Goal: Information Seeking & Learning: Learn about a topic

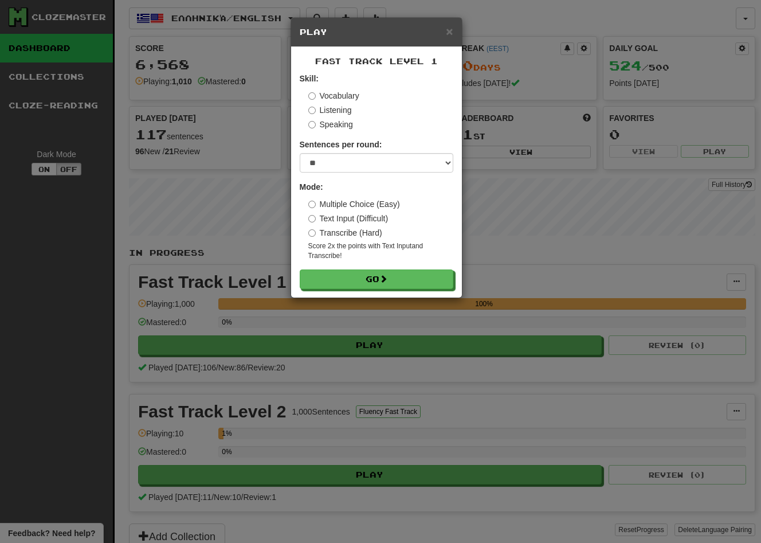
select select "**"
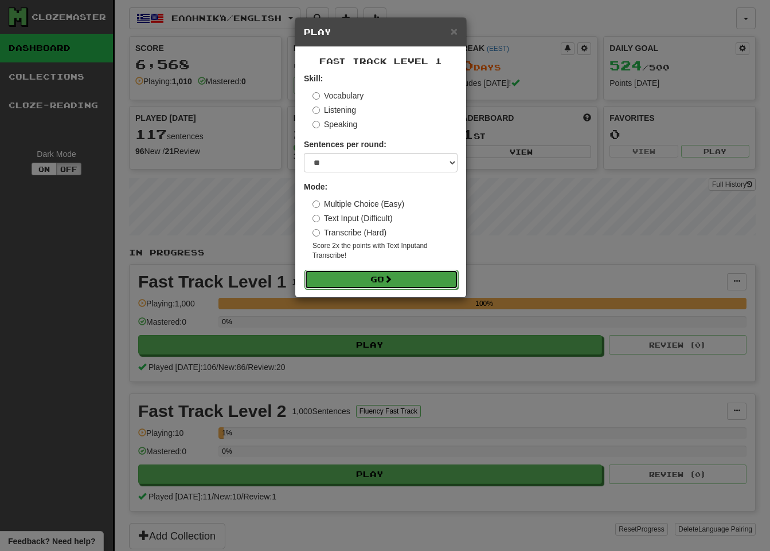
click at [368, 284] on button "Go" at bounding box center [381, 279] width 154 height 19
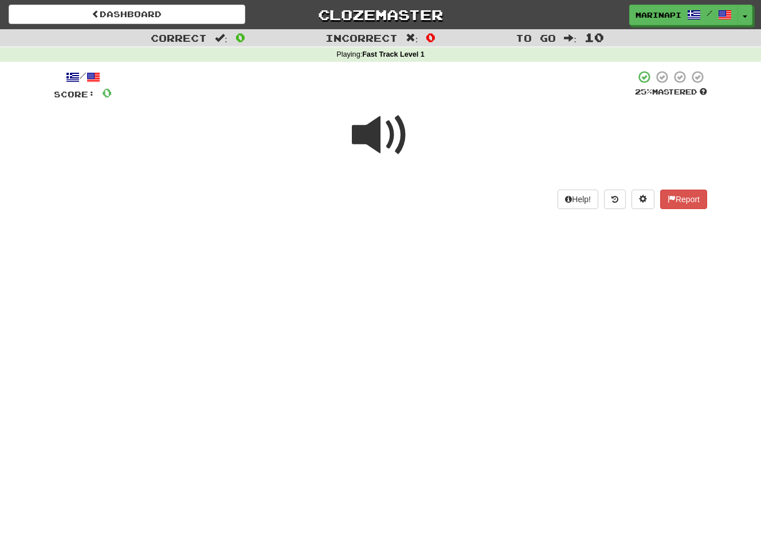
click at [387, 145] on span at bounding box center [380, 135] width 57 height 57
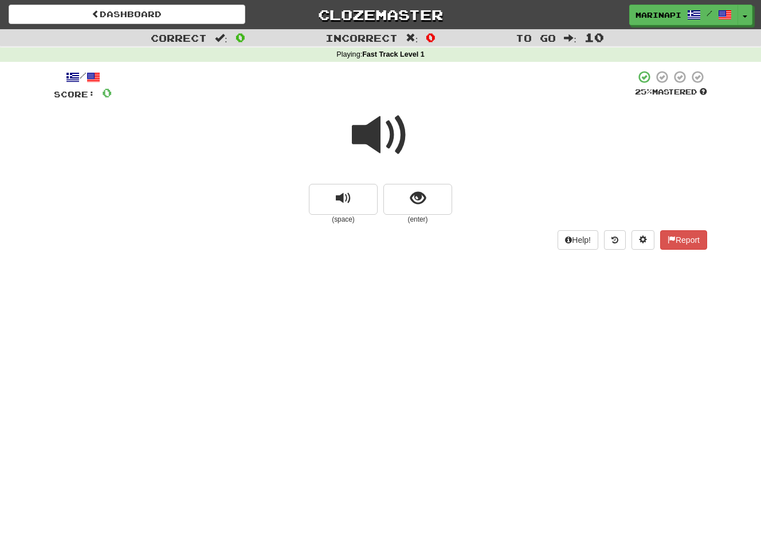
click at [386, 146] on span at bounding box center [380, 135] width 57 height 57
click at [406, 206] on button "show sentence" at bounding box center [417, 199] width 69 height 31
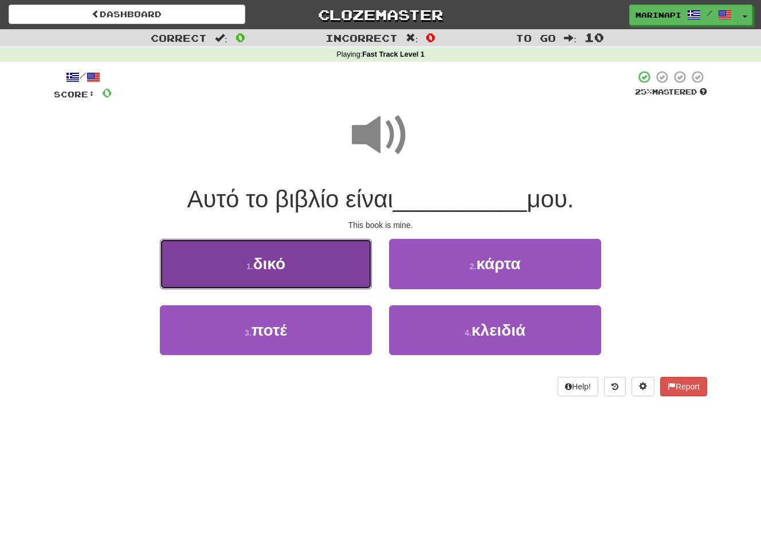
click at [359, 274] on button "1 . δικό" at bounding box center [266, 264] width 212 height 50
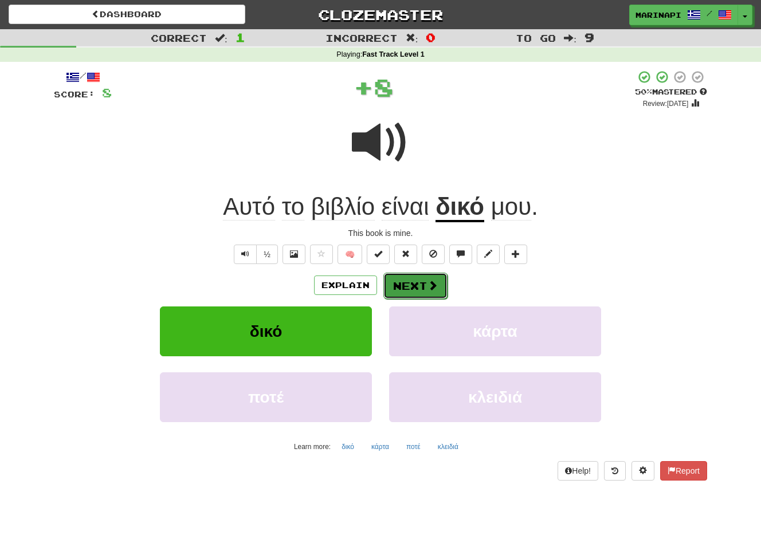
click at [433, 280] on span at bounding box center [433, 285] width 10 height 10
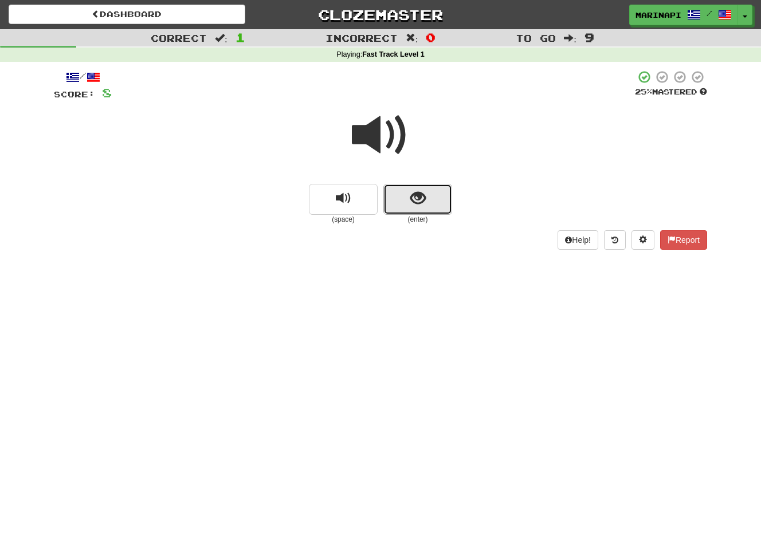
click at [410, 207] on button "show sentence" at bounding box center [417, 199] width 69 height 31
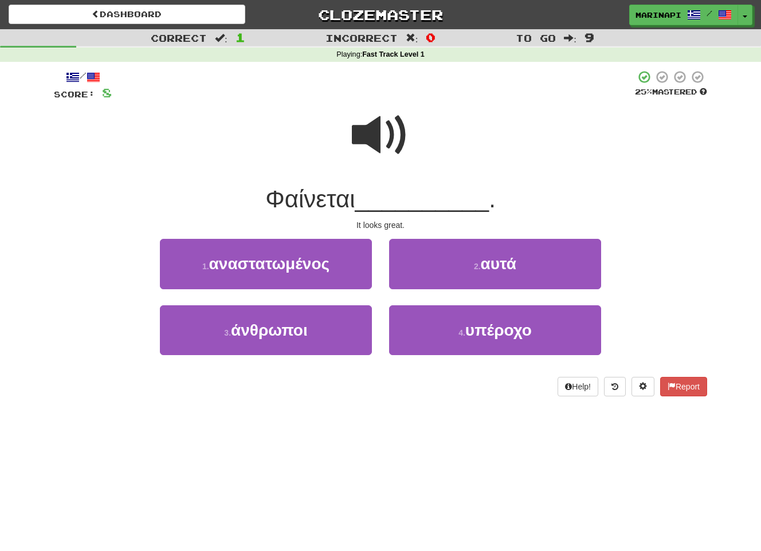
click at [375, 153] on span at bounding box center [380, 135] width 57 height 57
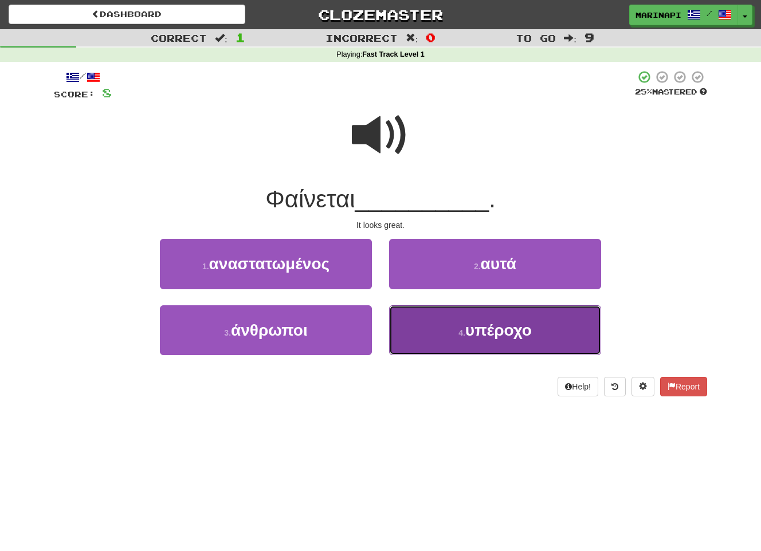
click at [403, 326] on button "4 . υπέροχο" at bounding box center [495, 330] width 212 height 50
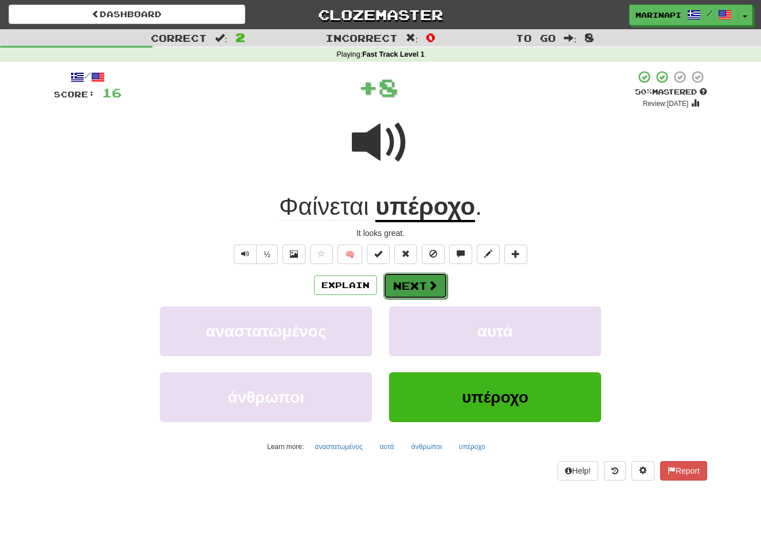
click at [391, 285] on button "Next" at bounding box center [415, 286] width 64 height 26
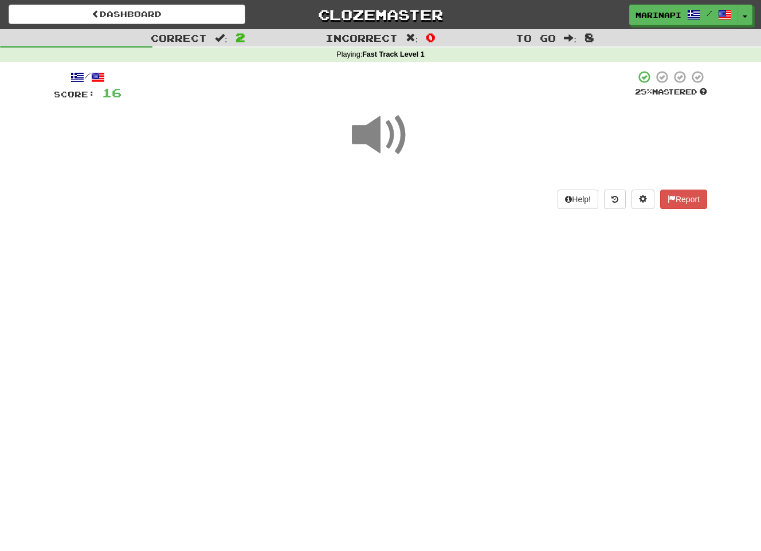
click at [383, 142] on span at bounding box center [380, 135] width 57 height 57
click at [395, 128] on span at bounding box center [380, 135] width 57 height 57
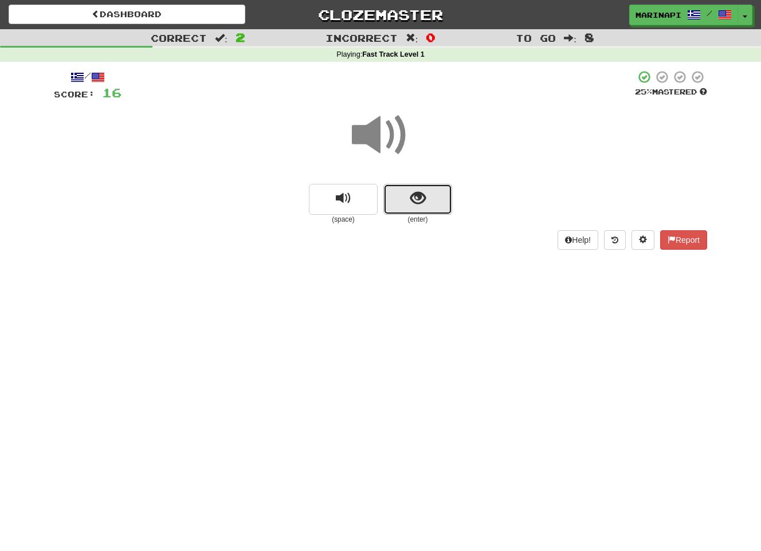
click at [405, 201] on button "show sentence" at bounding box center [417, 199] width 69 height 31
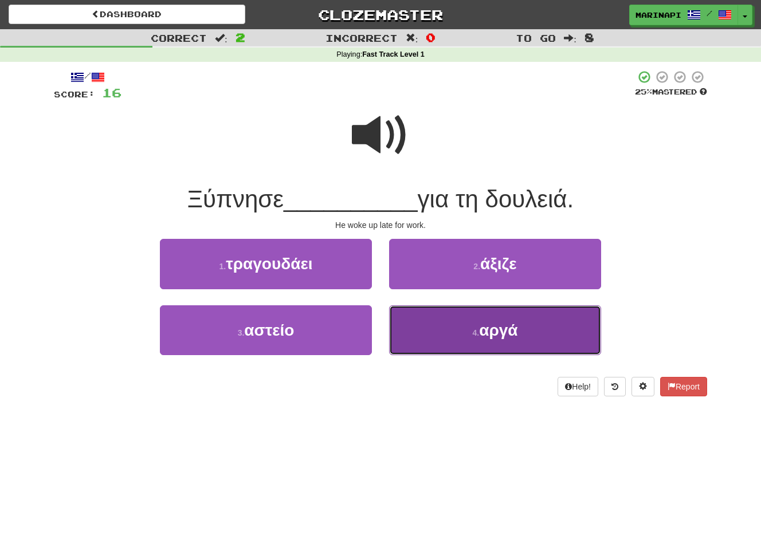
click at [414, 319] on button "4 . αργά" at bounding box center [495, 330] width 212 height 50
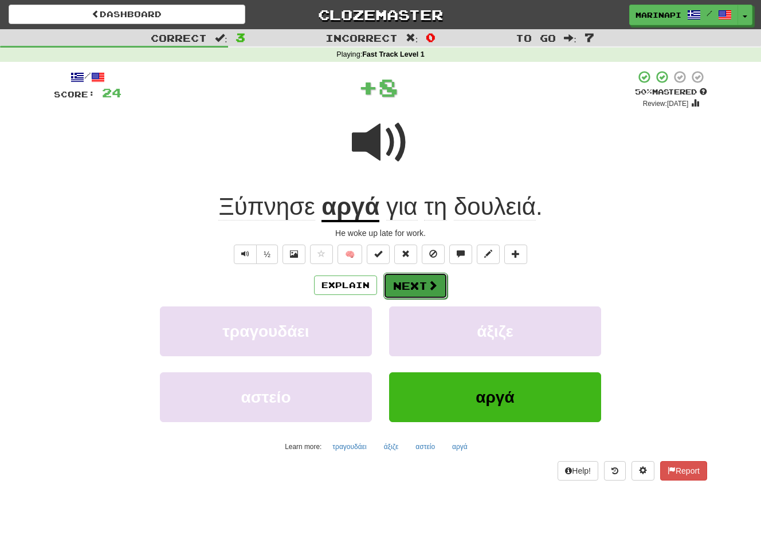
click at [415, 289] on button "Next" at bounding box center [415, 286] width 64 height 26
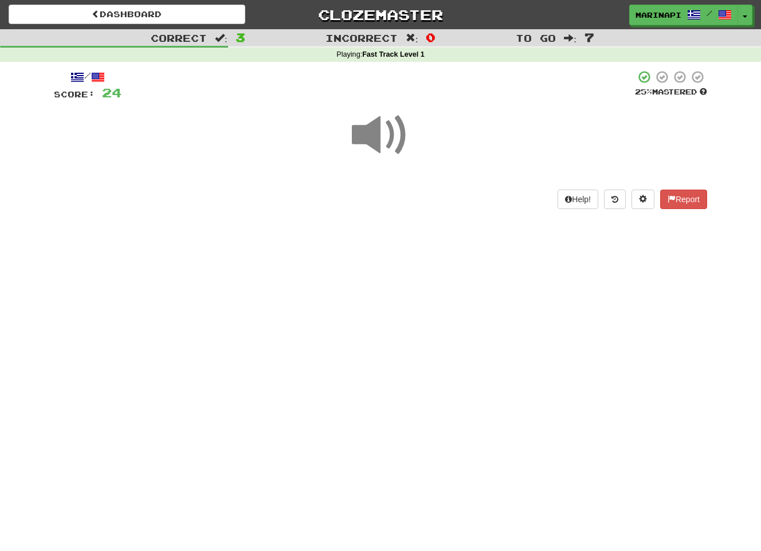
click at [388, 148] on span at bounding box center [380, 135] width 57 height 57
click at [388, 140] on span at bounding box center [380, 135] width 57 height 57
click at [392, 136] on span at bounding box center [380, 135] width 57 height 57
click at [392, 141] on span at bounding box center [380, 135] width 57 height 57
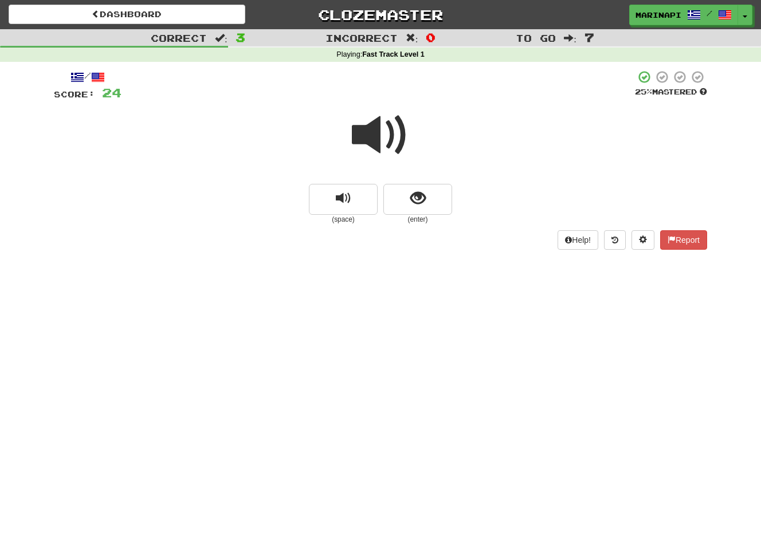
click at [392, 141] on span at bounding box center [380, 135] width 57 height 57
click at [407, 195] on button "show sentence" at bounding box center [417, 199] width 69 height 31
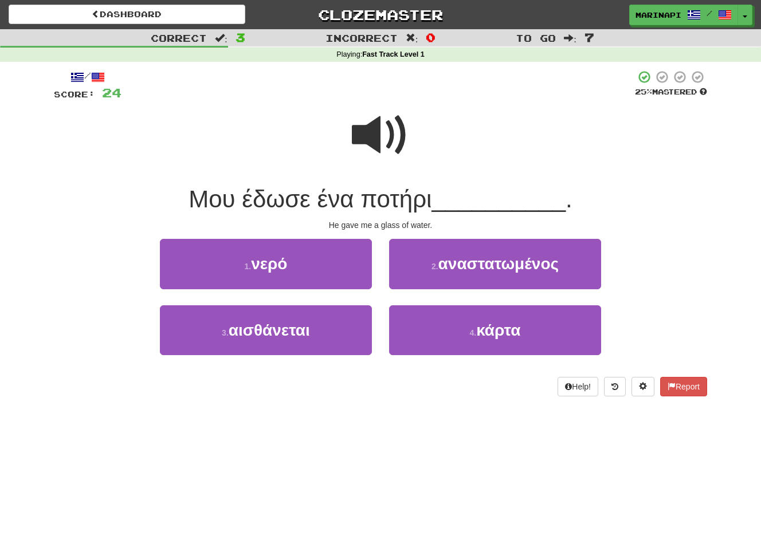
click at [390, 143] on span at bounding box center [380, 135] width 57 height 57
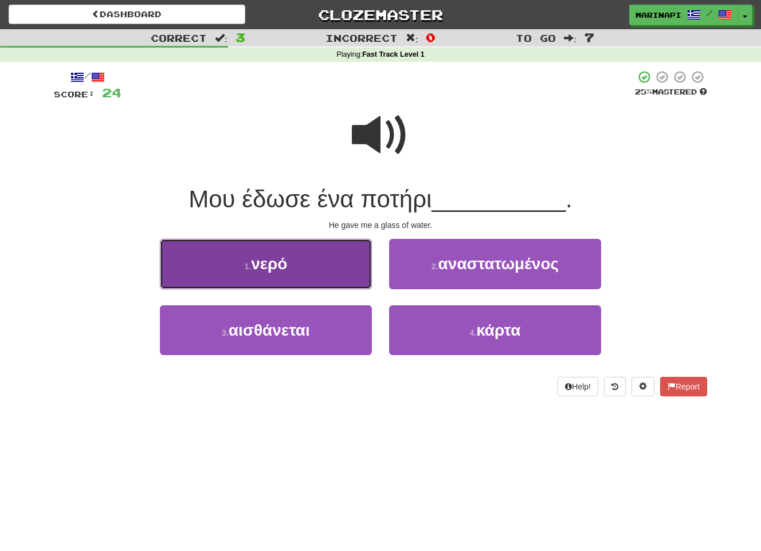
click at [327, 271] on button "1 . νερό" at bounding box center [266, 264] width 212 height 50
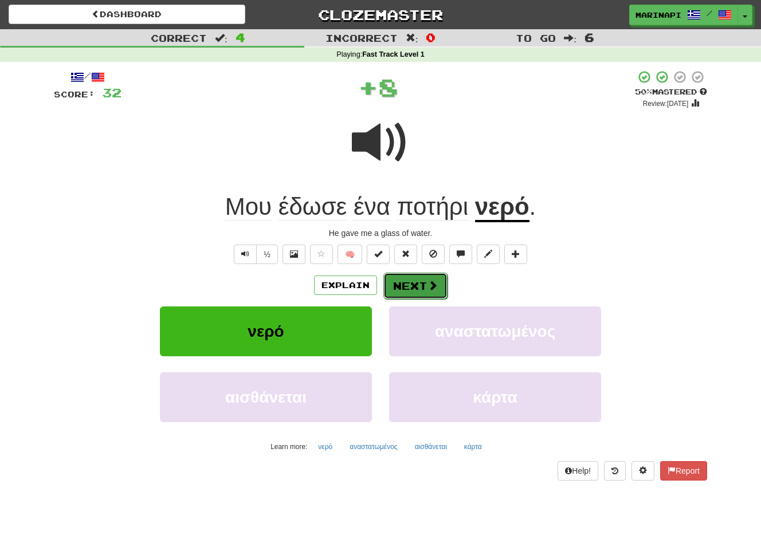
click at [406, 275] on button "Next" at bounding box center [415, 286] width 64 height 26
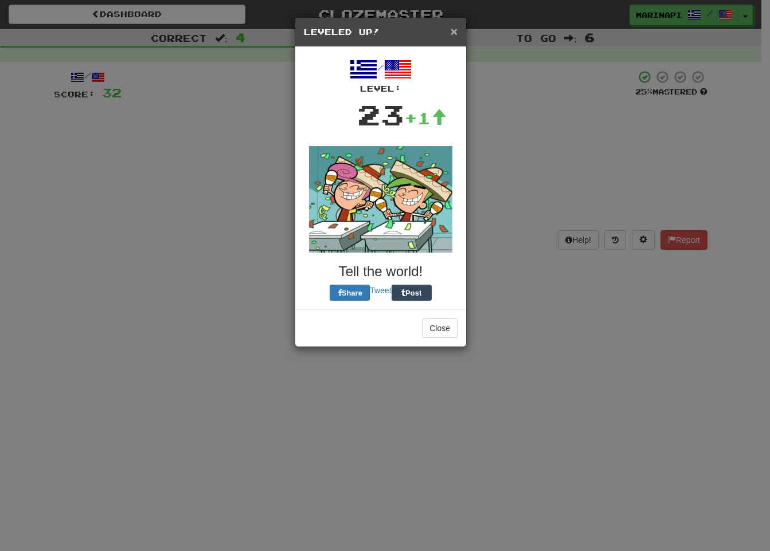
click at [456, 34] on span "×" at bounding box center [453, 31] width 7 height 13
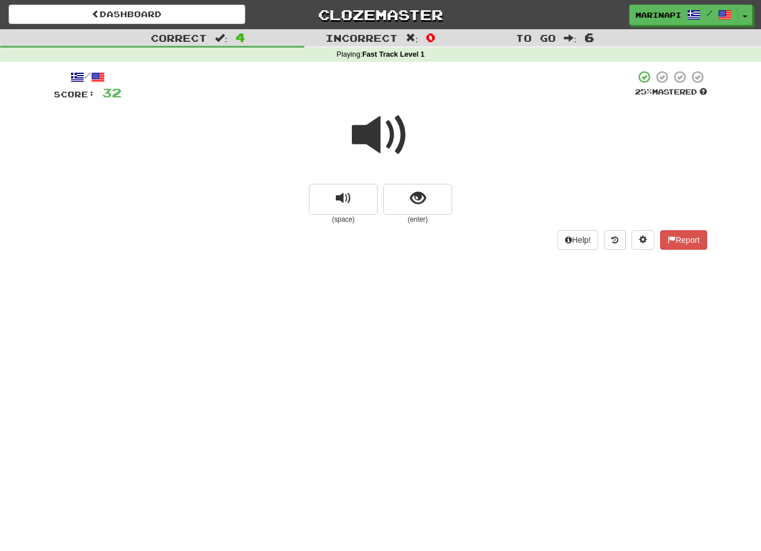
click at [398, 129] on span at bounding box center [380, 135] width 57 height 57
click at [411, 196] on span "show sentence" at bounding box center [417, 198] width 15 height 15
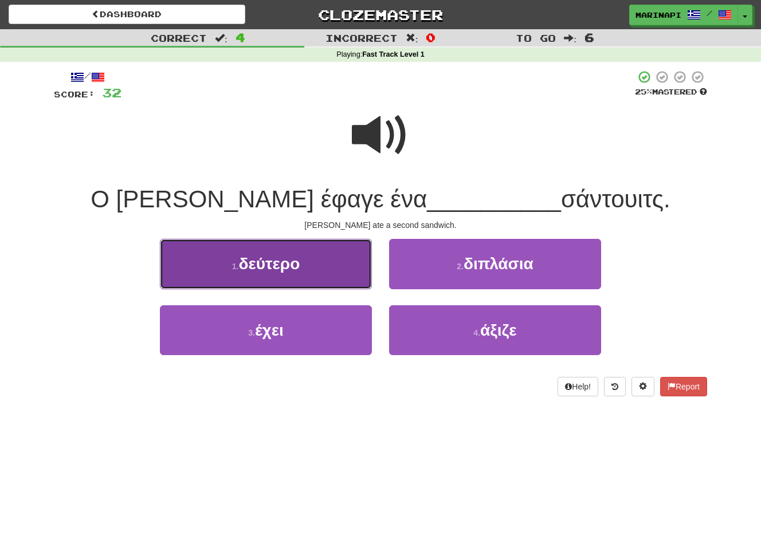
click at [335, 279] on button "1 . δεύτερο" at bounding box center [266, 264] width 212 height 50
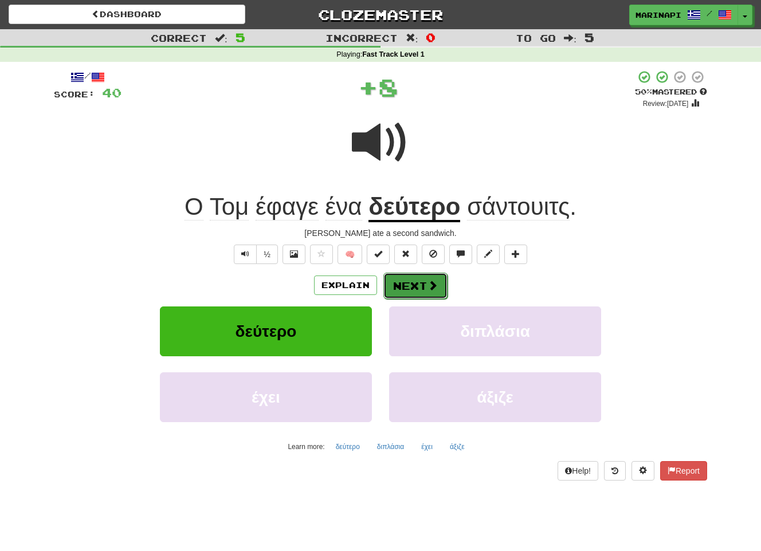
click at [412, 289] on button "Next" at bounding box center [415, 286] width 64 height 26
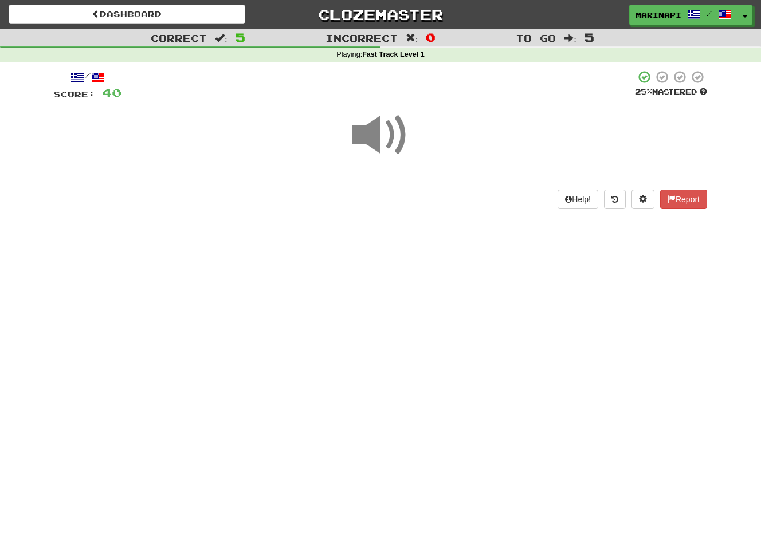
click at [386, 148] on span at bounding box center [380, 135] width 57 height 57
click at [386, 143] on span at bounding box center [380, 135] width 57 height 57
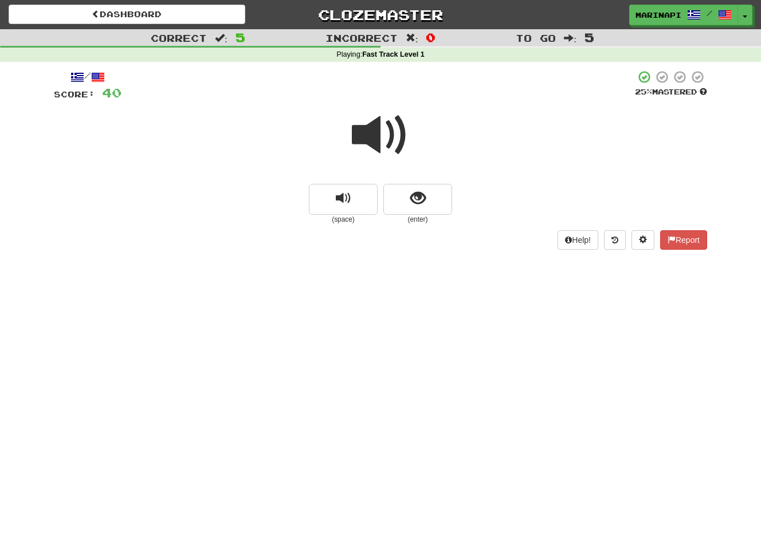
click at [386, 143] on span at bounding box center [380, 135] width 57 height 57
click at [402, 190] on button "show sentence" at bounding box center [417, 199] width 69 height 31
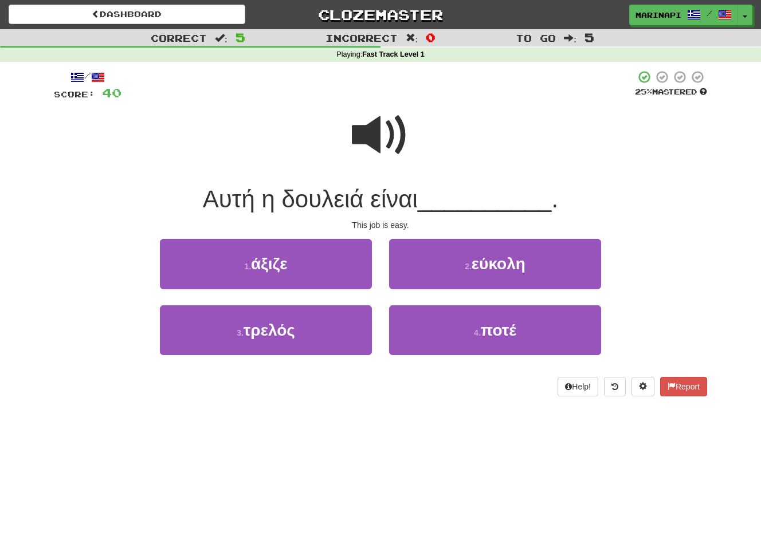
click at [389, 150] on span at bounding box center [380, 135] width 57 height 57
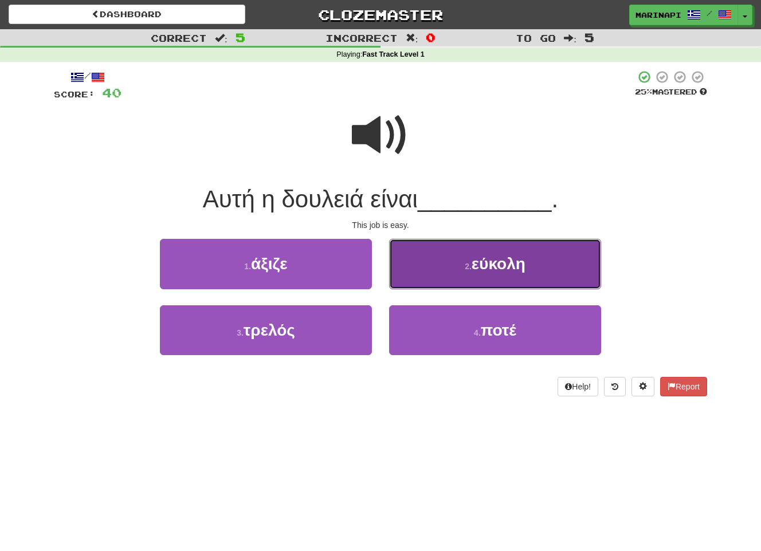
click at [430, 258] on button "2 . εύκολη" at bounding box center [495, 264] width 212 height 50
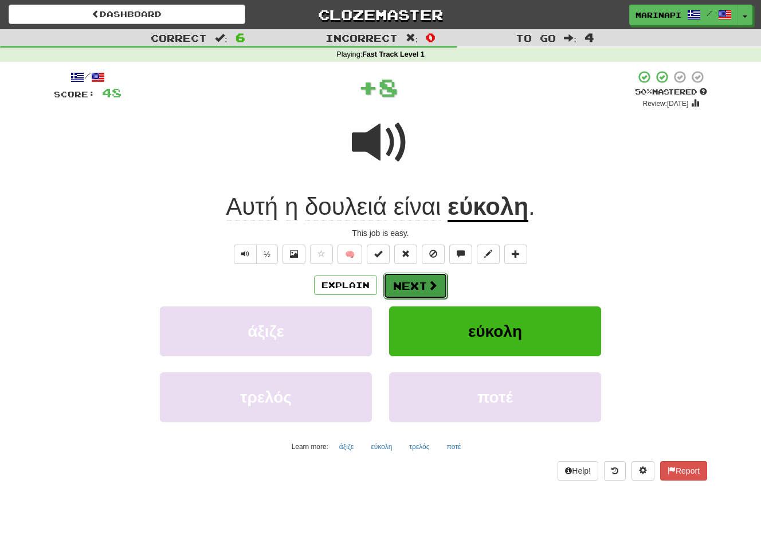
click at [421, 289] on button "Next" at bounding box center [415, 286] width 64 height 26
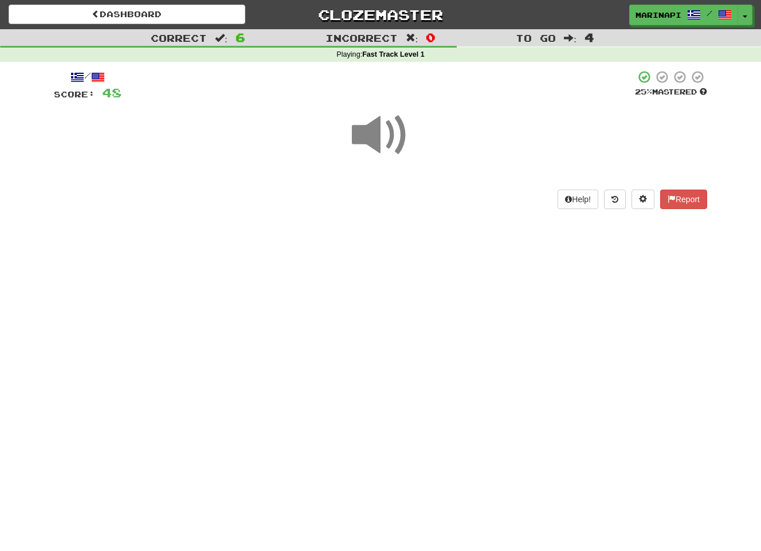
click at [390, 146] on span at bounding box center [380, 135] width 57 height 57
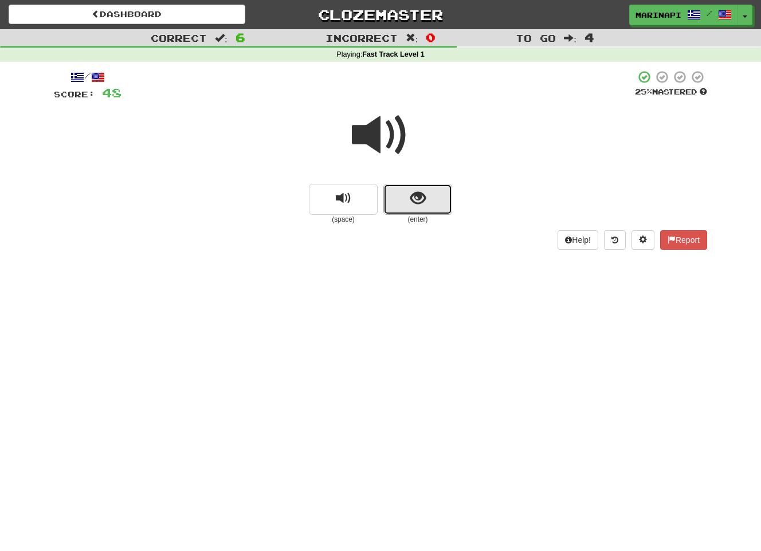
click at [405, 190] on button "show sentence" at bounding box center [417, 199] width 69 height 31
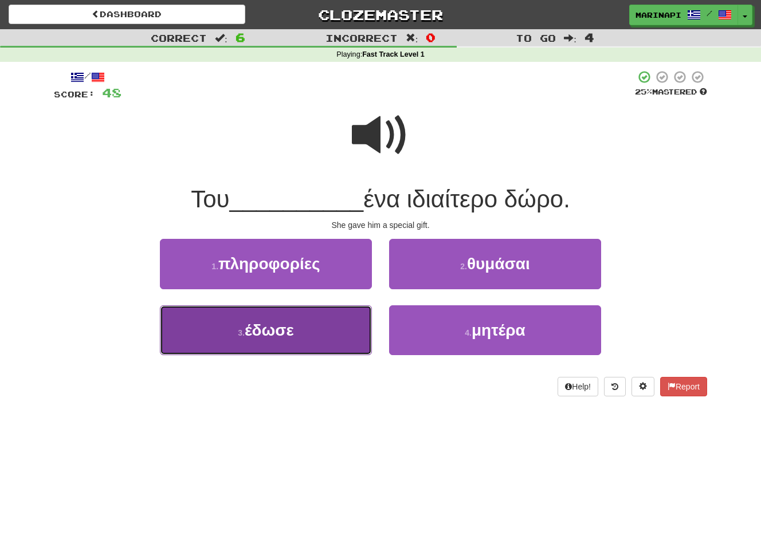
click at [319, 323] on button "3 . έδωσε" at bounding box center [266, 330] width 212 height 50
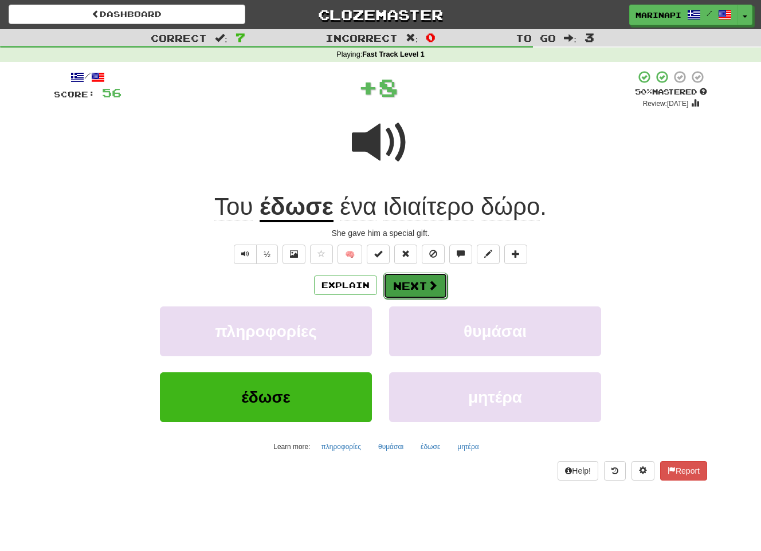
click at [403, 288] on button "Next" at bounding box center [415, 286] width 64 height 26
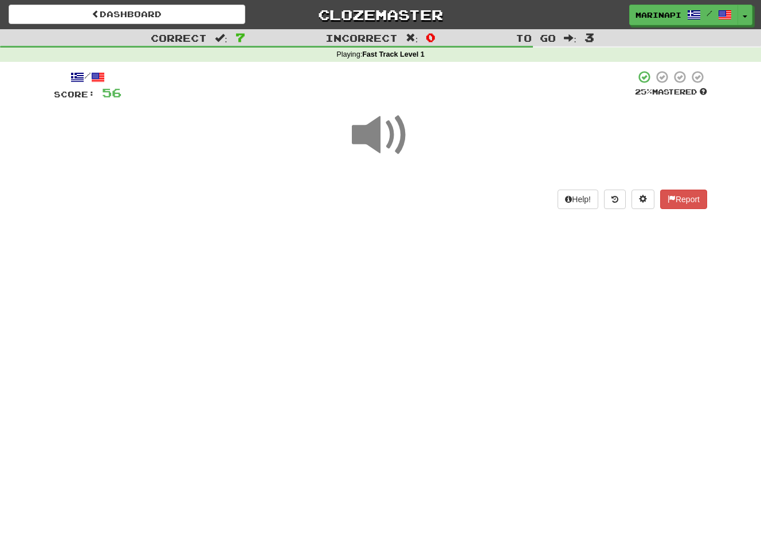
click at [387, 148] on span at bounding box center [380, 135] width 57 height 57
click at [388, 146] on span at bounding box center [380, 135] width 57 height 57
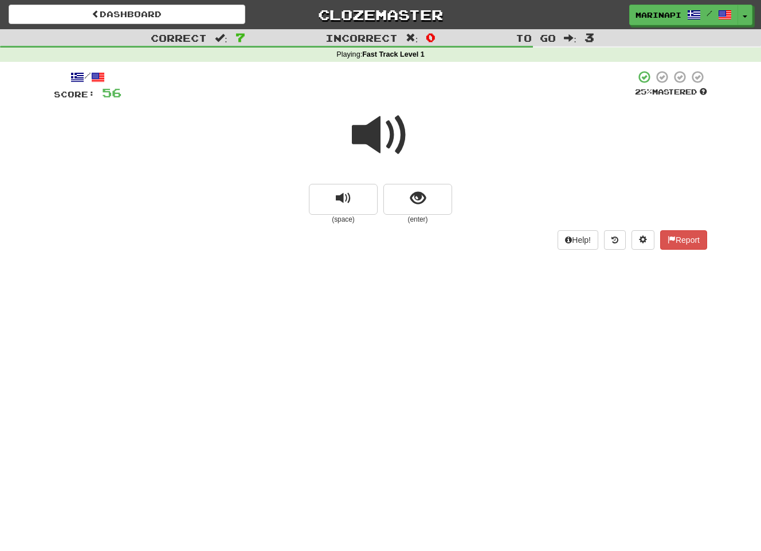
click at [390, 144] on span at bounding box center [380, 135] width 57 height 57
click at [398, 198] on button "show sentence" at bounding box center [417, 199] width 69 height 31
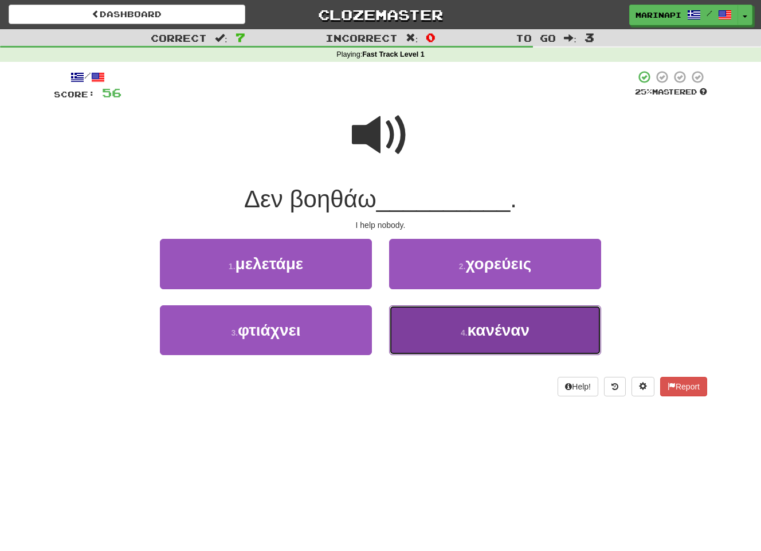
click at [420, 333] on button "4 . κανέναν" at bounding box center [495, 330] width 212 height 50
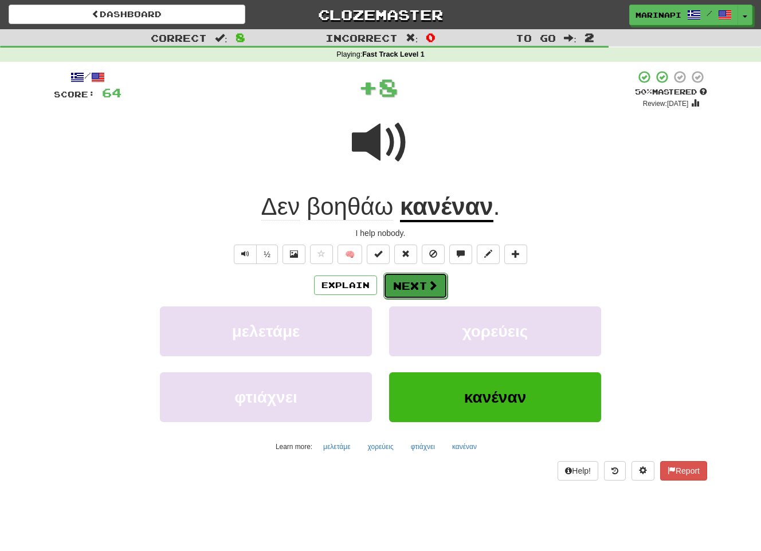
click at [414, 281] on button "Next" at bounding box center [415, 286] width 64 height 26
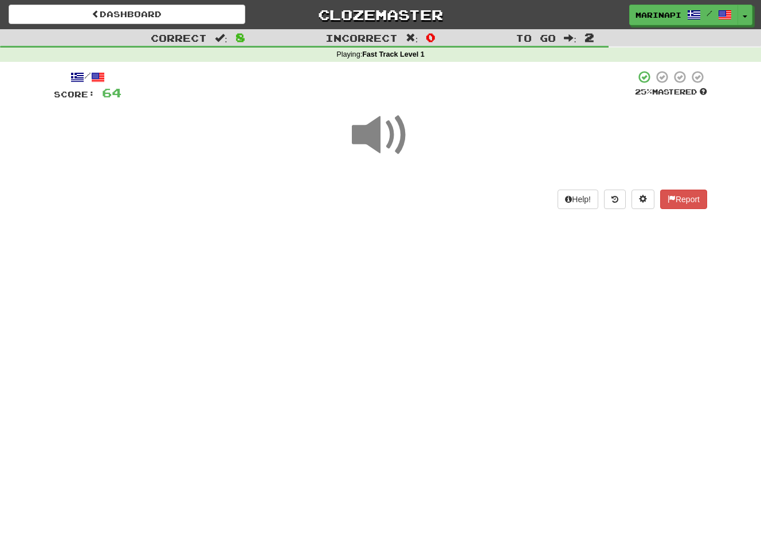
click at [397, 146] on span at bounding box center [380, 135] width 57 height 57
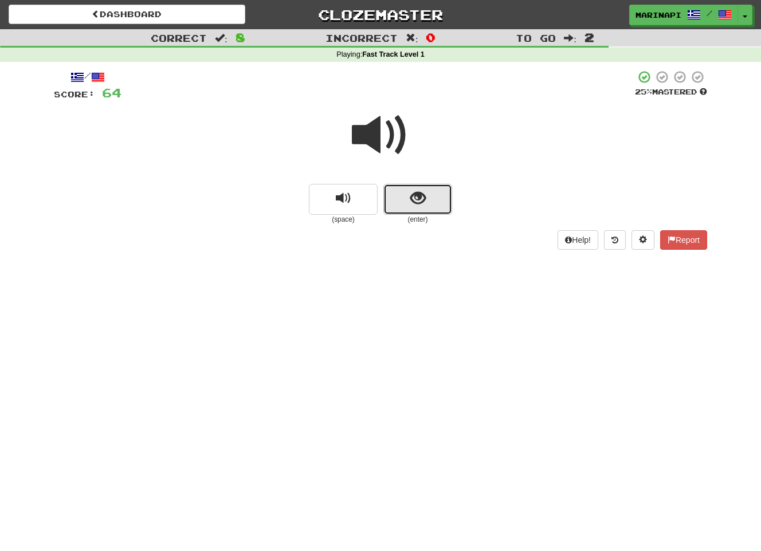
click at [413, 211] on button "show sentence" at bounding box center [417, 199] width 69 height 31
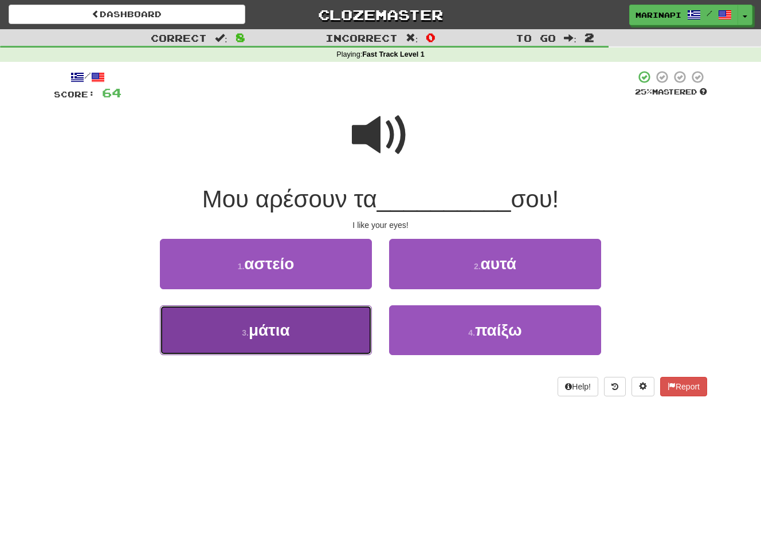
click at [336, 336] on button "3 . μάτια" at bounding box center [266, 330] width 212 height 50
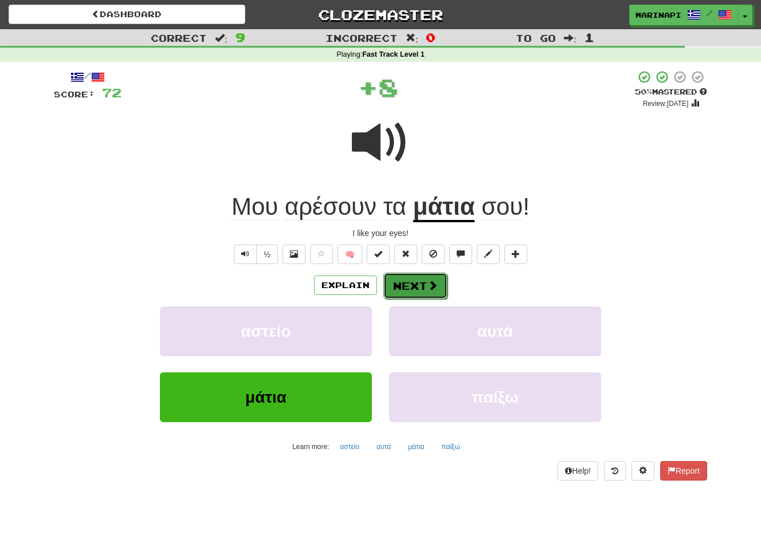
click at [427, 279] on button "Next" at bounding box center [415, 286] width 64 height 26
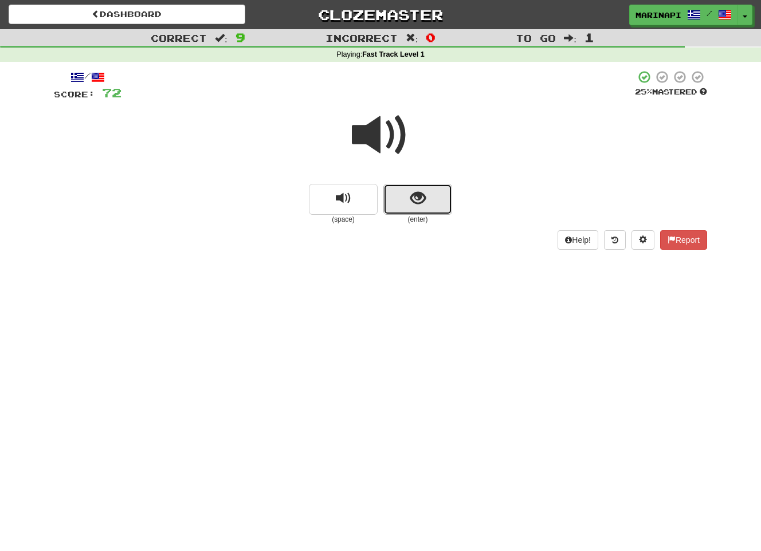
click at [426, 197] on button "show sentence" at bounding box center [417, 199] width 69 height 31
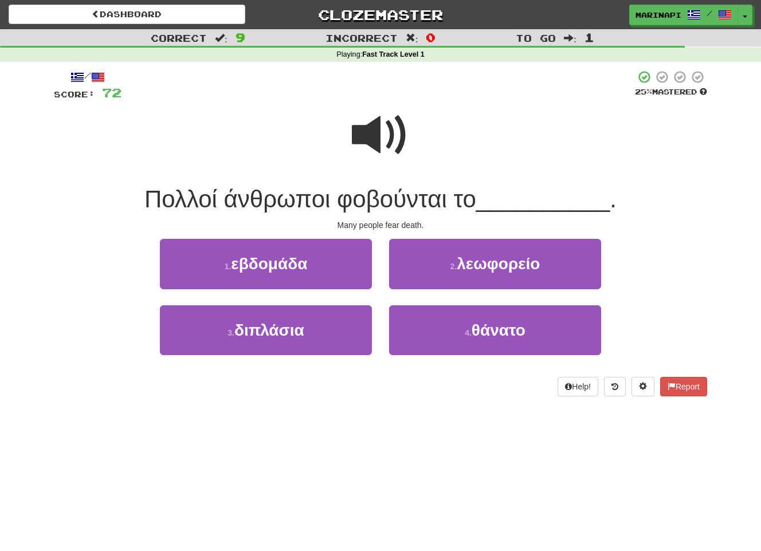
click at [391, 124] on span at bounding box center [380, 135] width 57 height 57
click at [394, 130] on span at bounding box center [380, 135] width 57 height 57
click at [393, 133] on span at bounding box center [380, 135] width 57 height 57
click at [393, 134] on span at bounding box center [380, 135] width 57 height 57
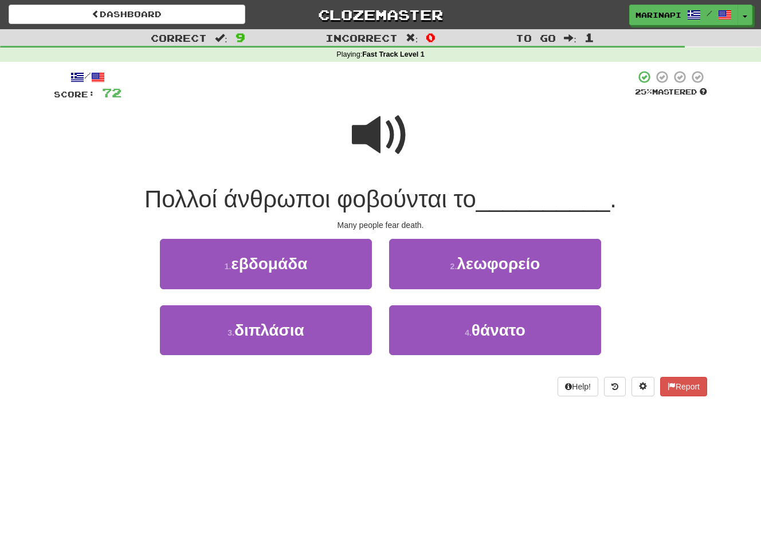
click at [393, 134] on span at bounding box center [380, 135] width 57 height 57
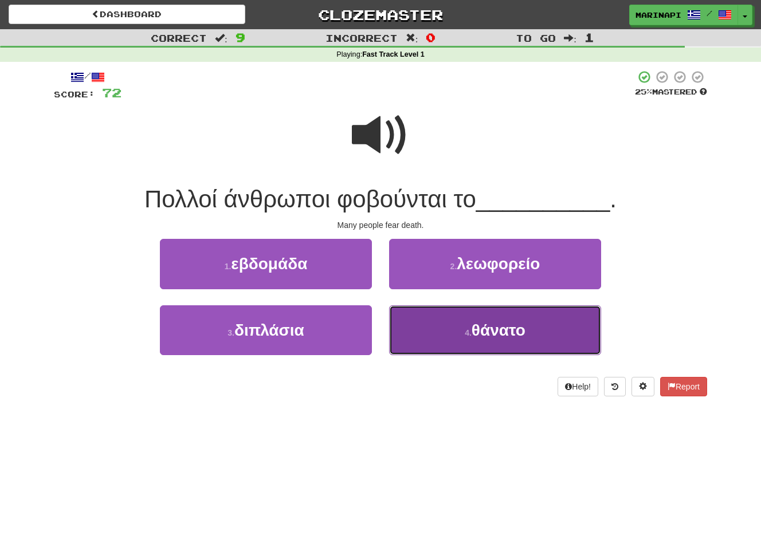
click at [424, 323] on button "4 . θάνατο" at bounding box center [495, 330] width 212 height 50
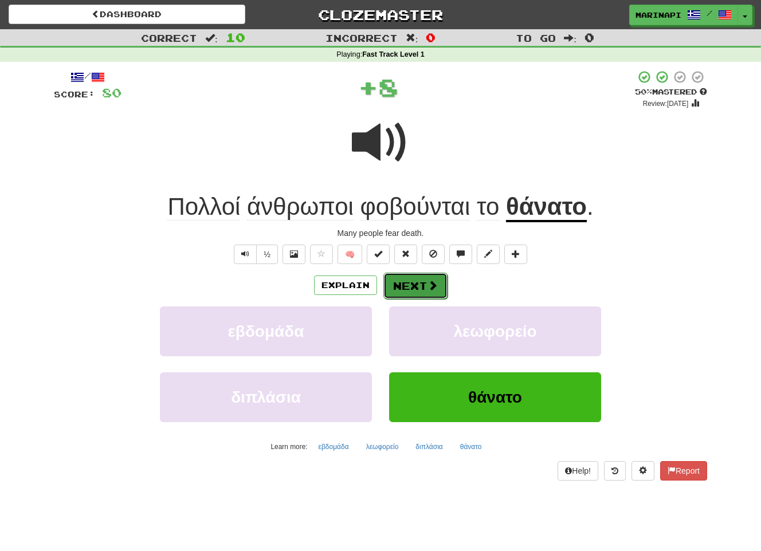
click at [424, 292] on button "Next" at bounding box center [415, 286] width 64 height 26
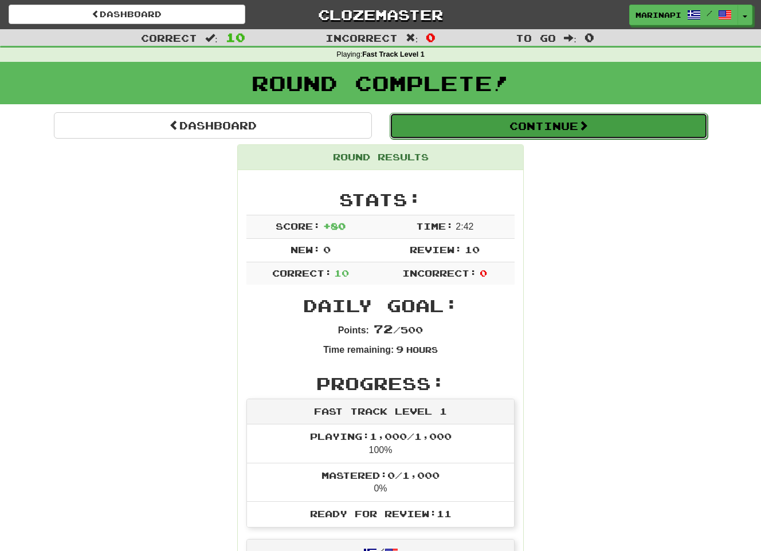
click at [487, 135] on button "Continue" at bounding box center [549, 126] width 318 height 26
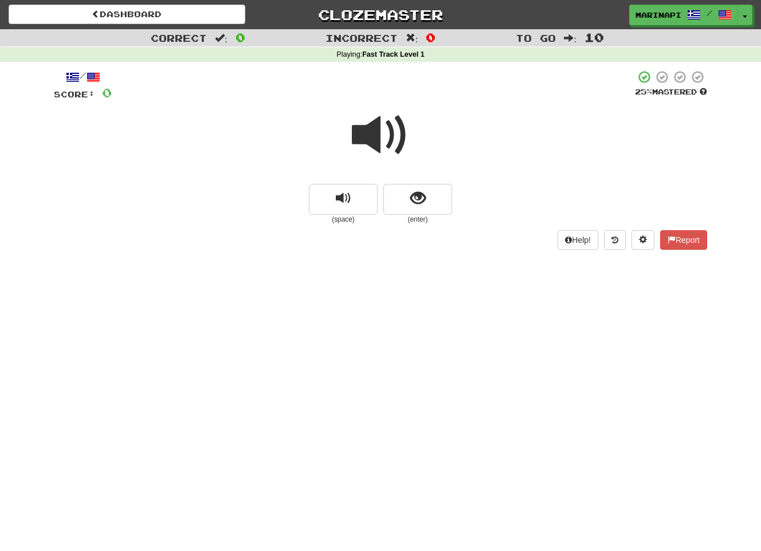
click at [400, 130] on span at bounding box center [380, 135] width 57 height 57
click at [403, 208] on button "show sentence" at bounding box center [417, 199] width 69 height 31
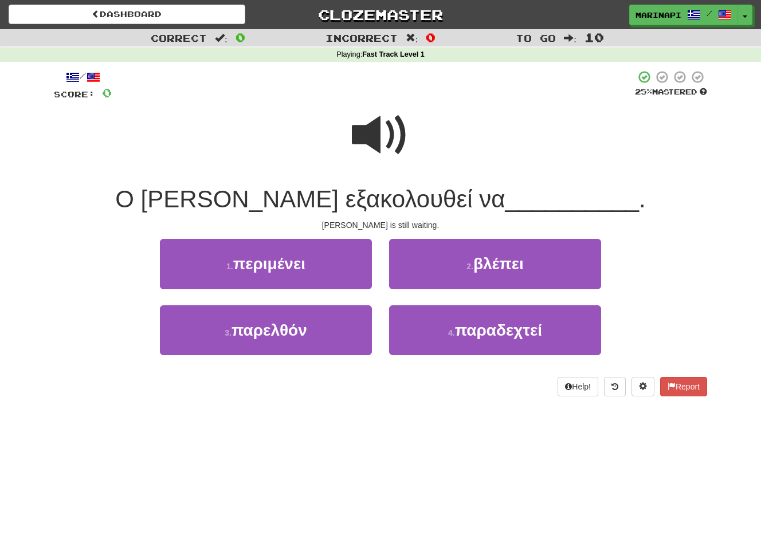
click at [390, 147] on span at bounding box center [380, 135] width 57 height 57
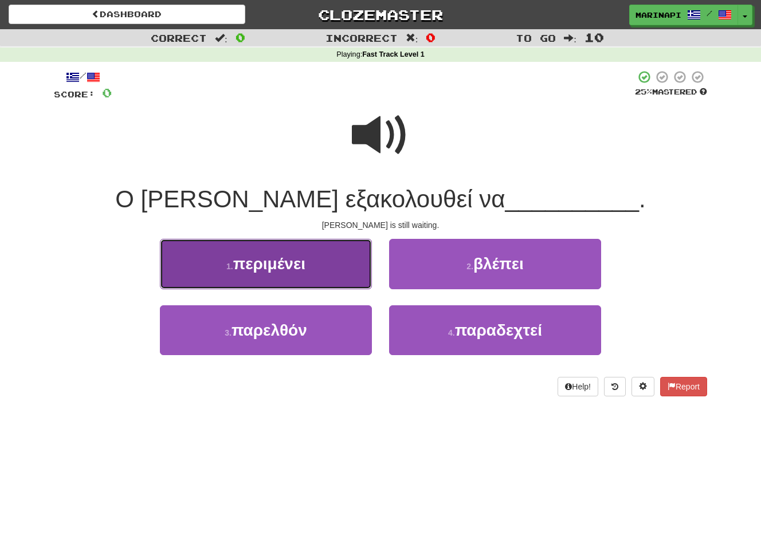
click at [322, 279] on button "1 . περιμένει" at bounding box center [266, 264] width 212 height 50
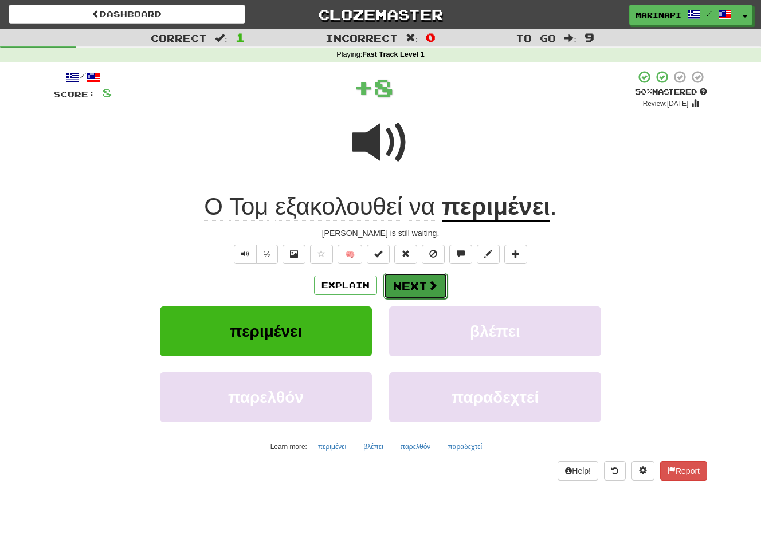
click at [400, 294] on button "Next" at bounding box center [415, 286] width 64 height 26
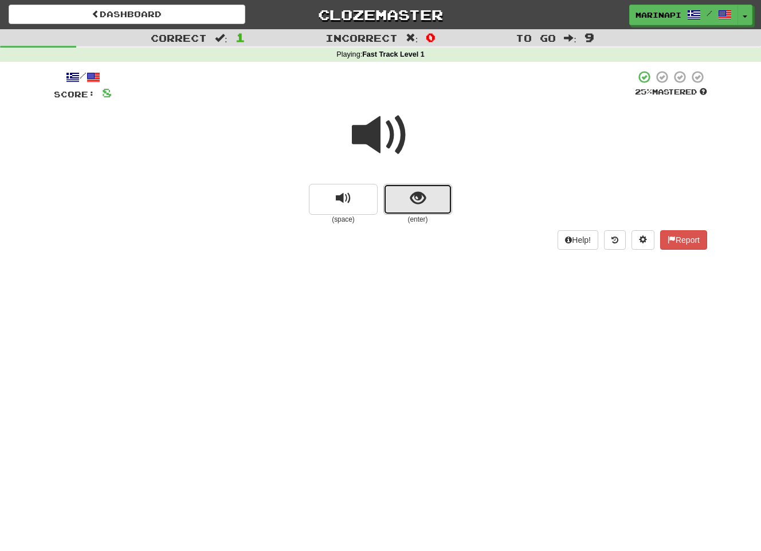
click at [404, 188] on button "show sentence" at bounding box center [417, 199] width 69 height 31
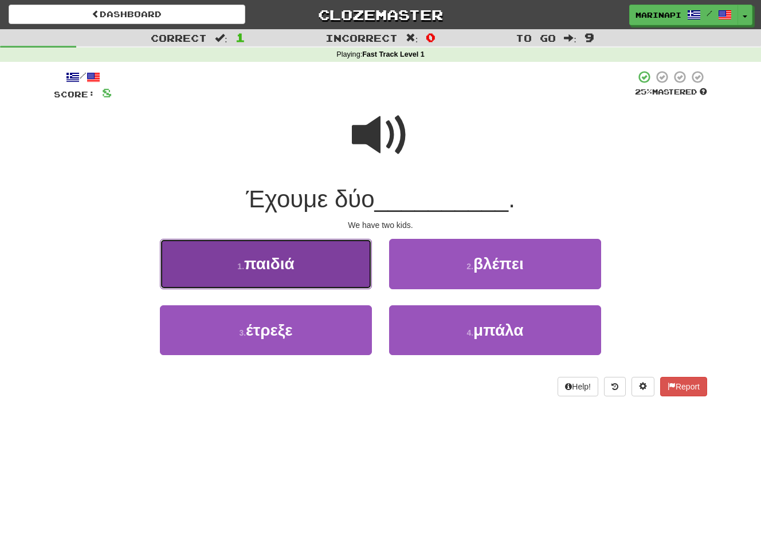
click at [323, 266] on button "1 . παιδιά" at bounding box center [266, 264] width 212 height 50
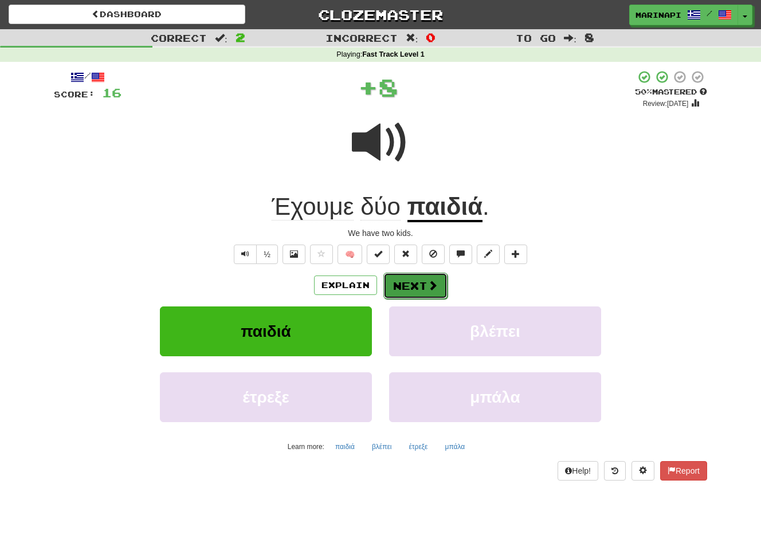
click at [407, 284] on button "Next" at bounding box center [415, 286] width 64 height 26
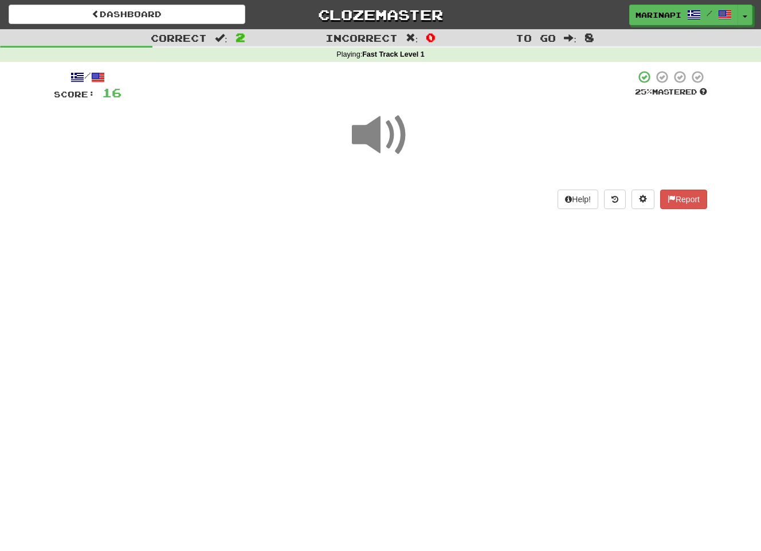
click at [386, 141] on span at bounding box center [380, 135] width 57 height 57
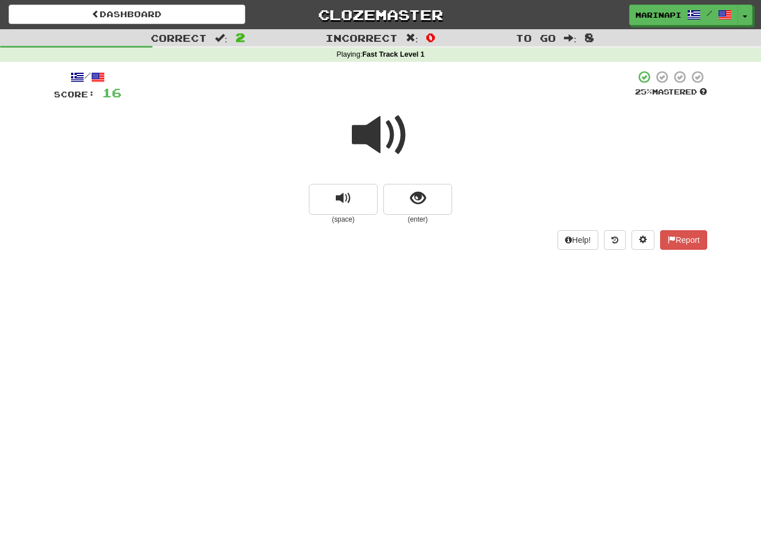
click at [390, 145] on span at bounding box center [380, 135] width 57 height 57
click at [401, 205] on button "show sentence" at bounding box center [417, 199] width 69 height 31
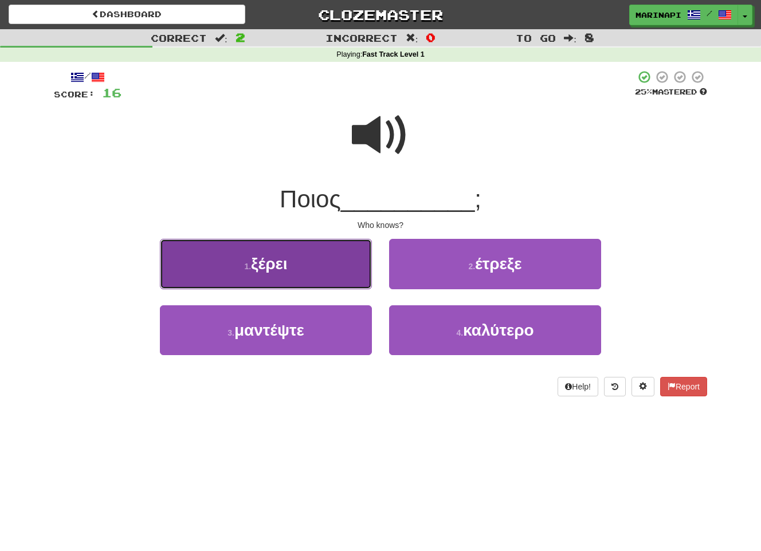
click at [347, 269] on button "1 . ξέρει" at bounding box center [266, 264] width 212 height 50
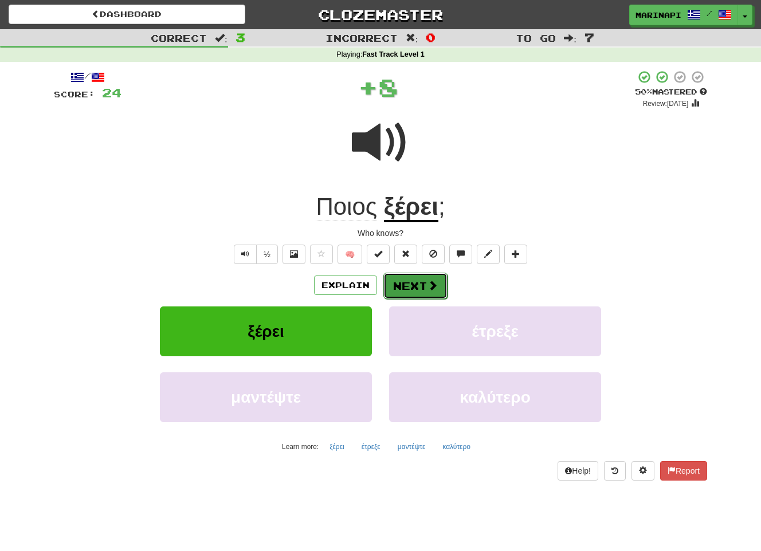
click at [413, 287] on button "Next" at bounding box center [415, 286] width 64 height 26
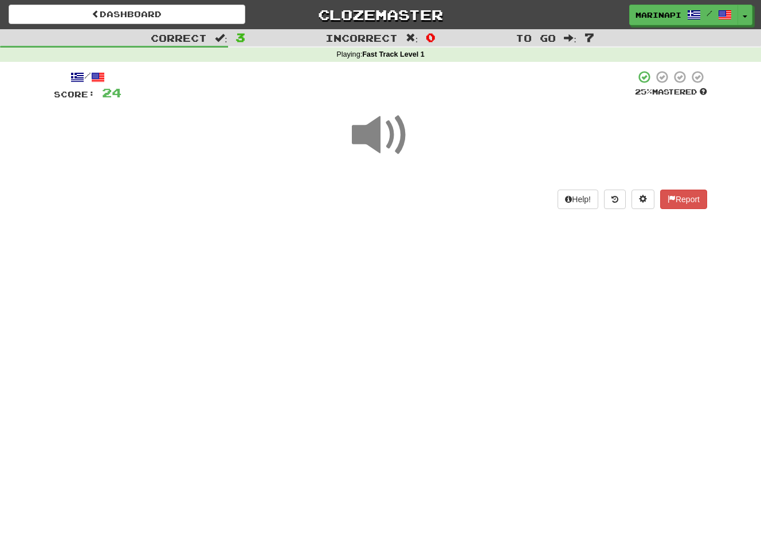
click at [392, 132] on span at bounding box center [380, 135] width 57 height 57
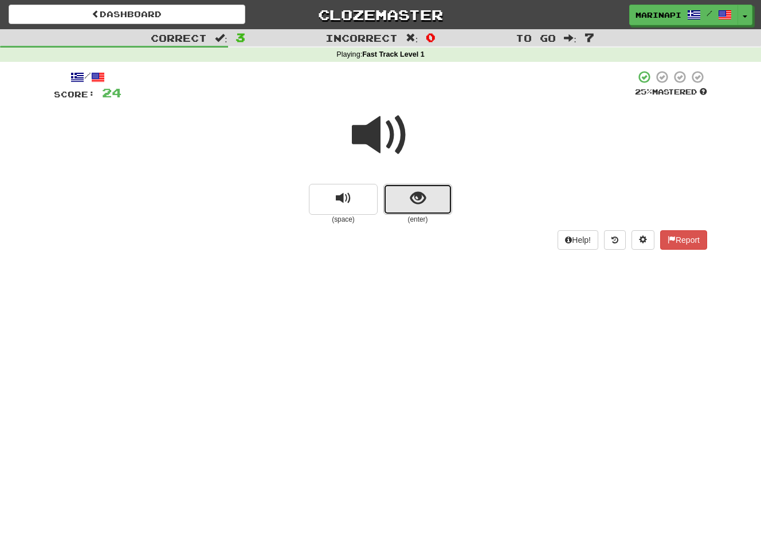
click at [410, 195] on span "show sentence" at bounding box center [417, 198] width 15 height 15
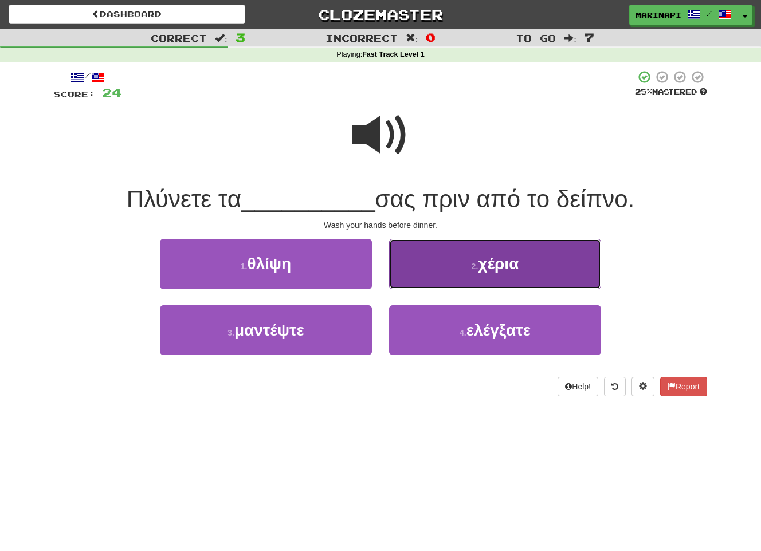
click at [419, 271] on button "2 . χέρια" at bounding box center [495, 264] width 212 height 50
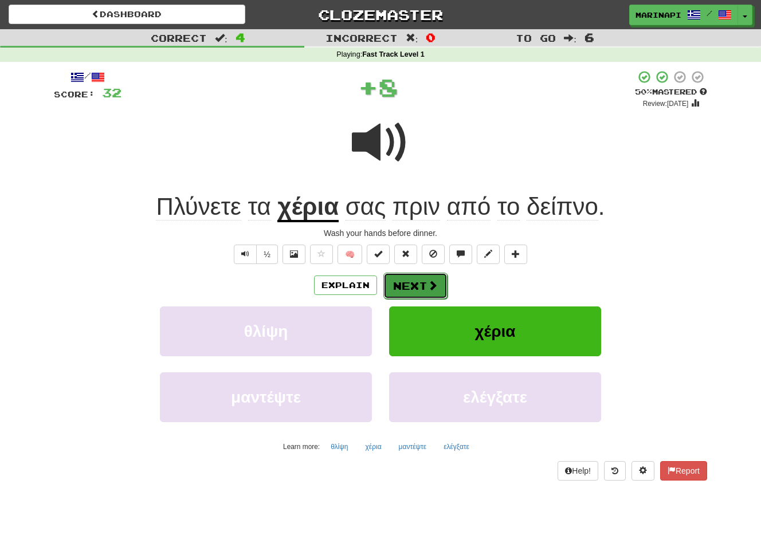
click at [407, 281] on button "Next" at bounding box center [415, 286] width 64 height 26
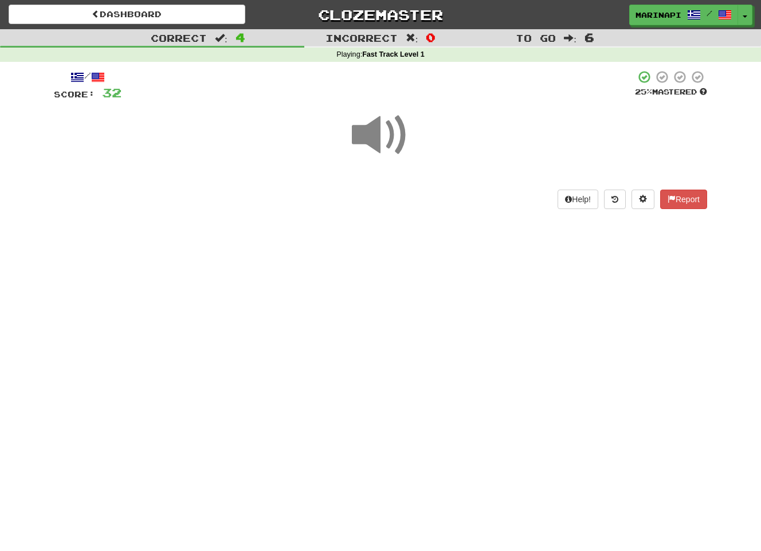
click at [390, 144] on span at bounding box center [380, 135] width 57 height 57
click at [390, 145] on span at bounding box center [380, 135] width 57 height 57
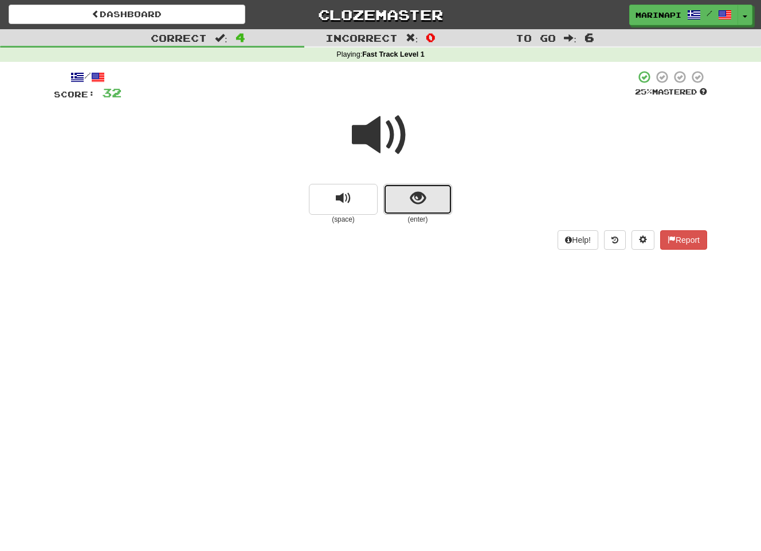
click at [400, 194] on button "show sentence" at bounding box center [417, 199] width 69 height 31
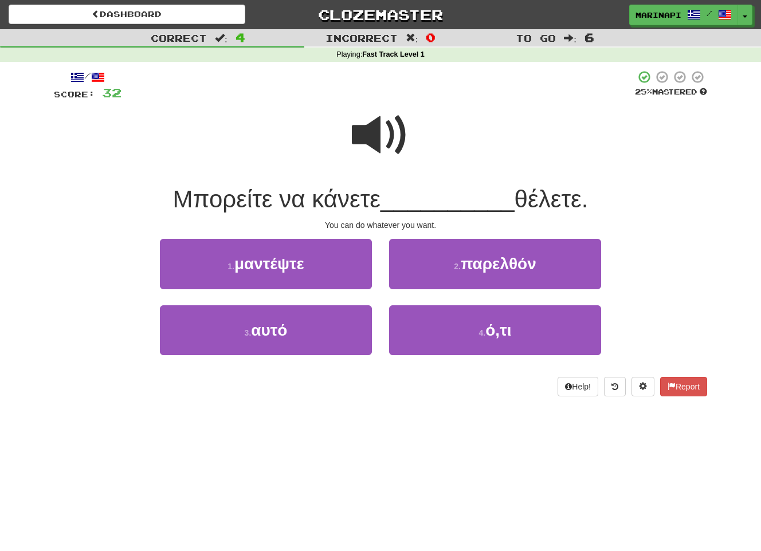
click at [392, 146] on span at bounding box center [380, 135] width 57 height 57
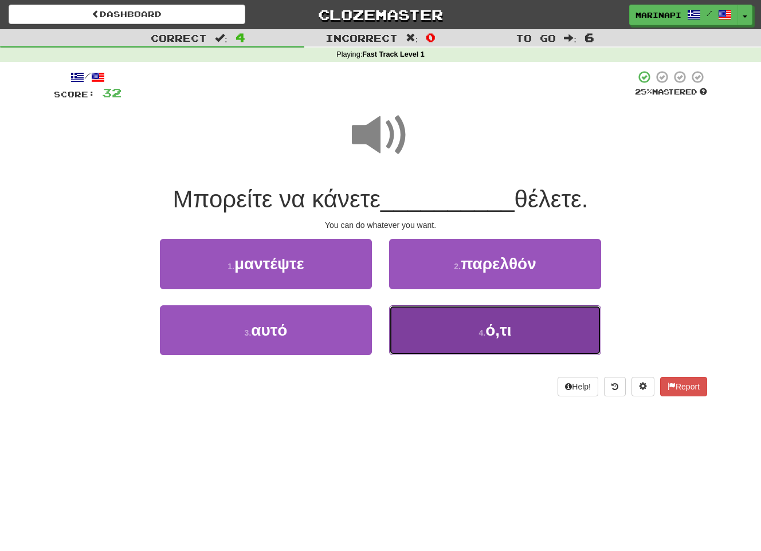
click at [429, 338] on button "4 . ό,τι" at bounding box center [495, 330] width 212 height 50
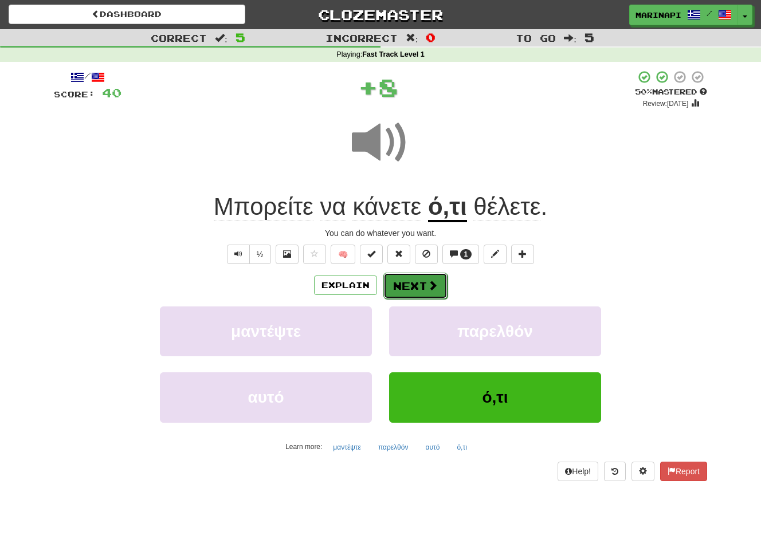
click at [421, 293] on button "Next" at bounding box center [415, 286] width 64 height 26
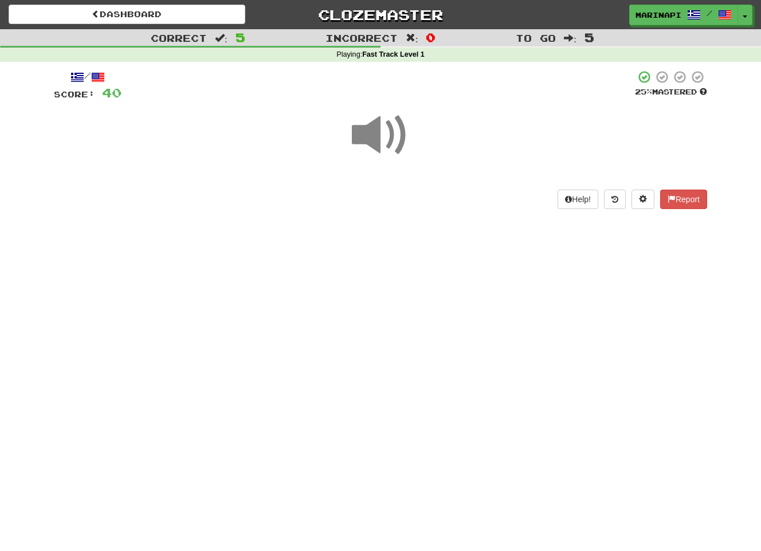
click at [382, 144] on span at bounding box center [380, 135] width 57 height 57
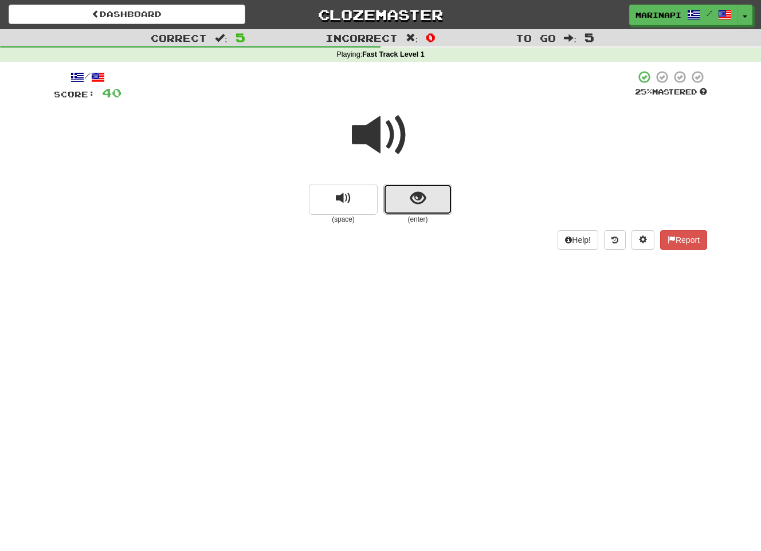
click at [424, 210] on button "show sentence" at bounding box center [417, 199] width 69 height 31
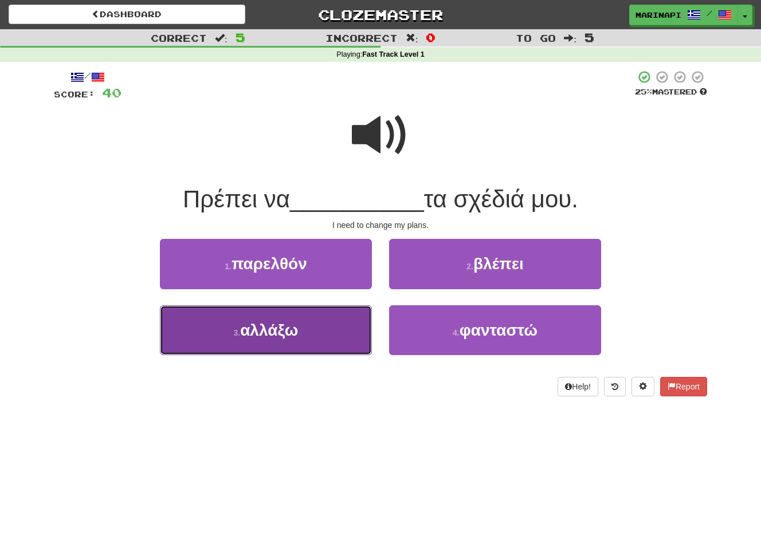
click at [340, 340] on button "3 . αλλάξω" at bounding box center [266, 330] width 212 height 50
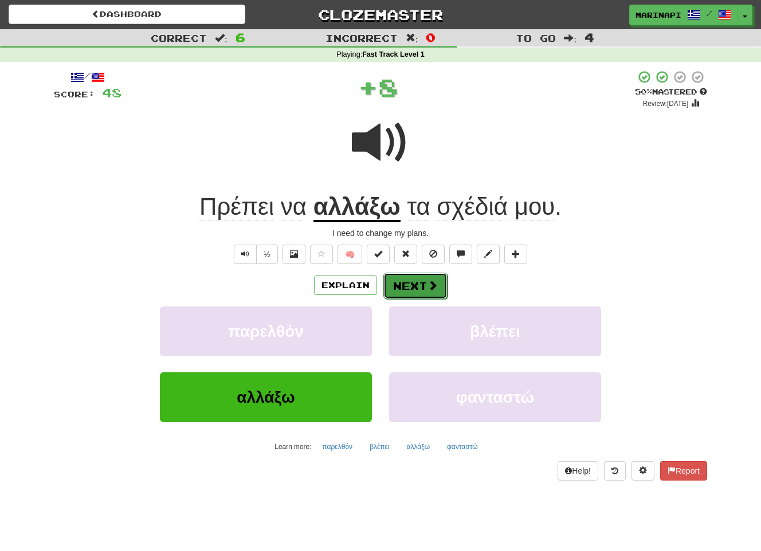
click at [428, 281] on span at bounding box center [433, 285] width 10 height 10
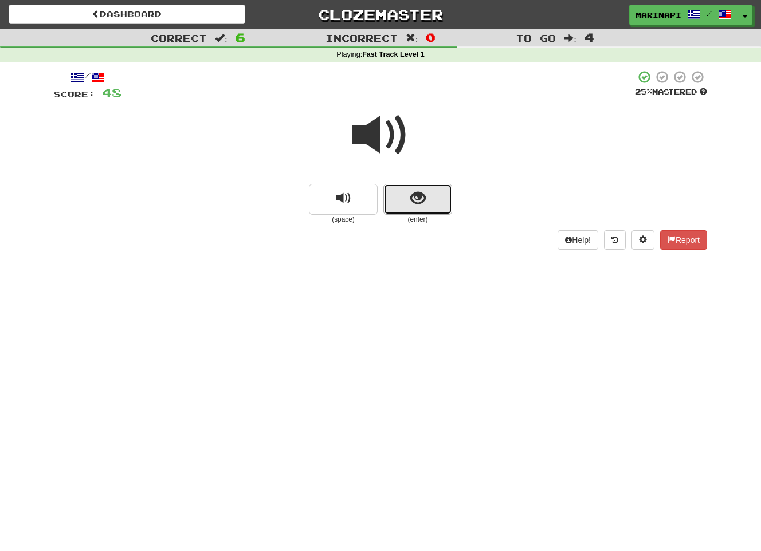
click at [403, 185] on button "show sentence" at bounding box center [417, 199] width 69 height 31
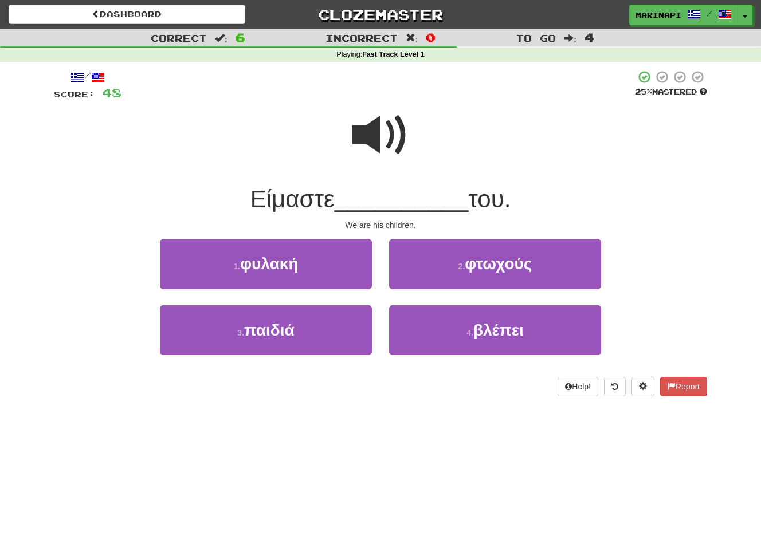
click at [381, 144] on span at bounding box center [380, 135] width 57 height 57
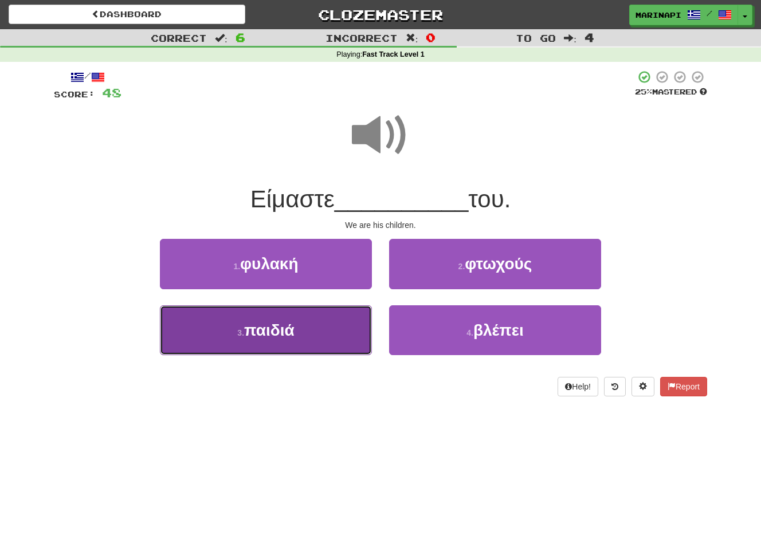
click at [326, 316] on button "3 . παιδιά" at bounding box center [266, 330] width 212 height 50
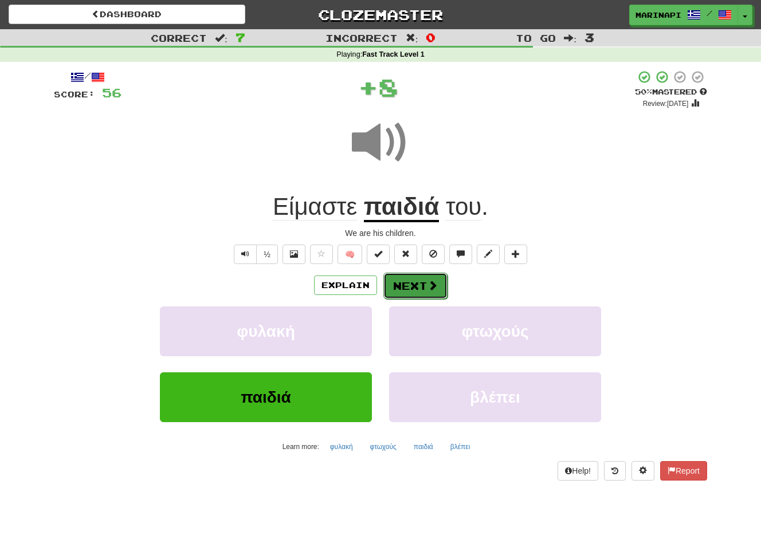
click at [411, 289] on button "Next" at bounding box center [415, 286] width 64 height 26
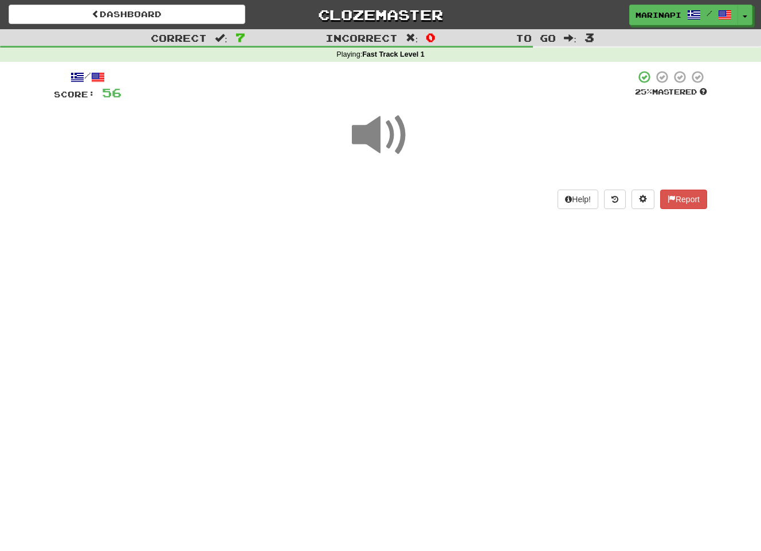
click at [387, 144] on span at bounding box center [380, 135] width 57 height 57
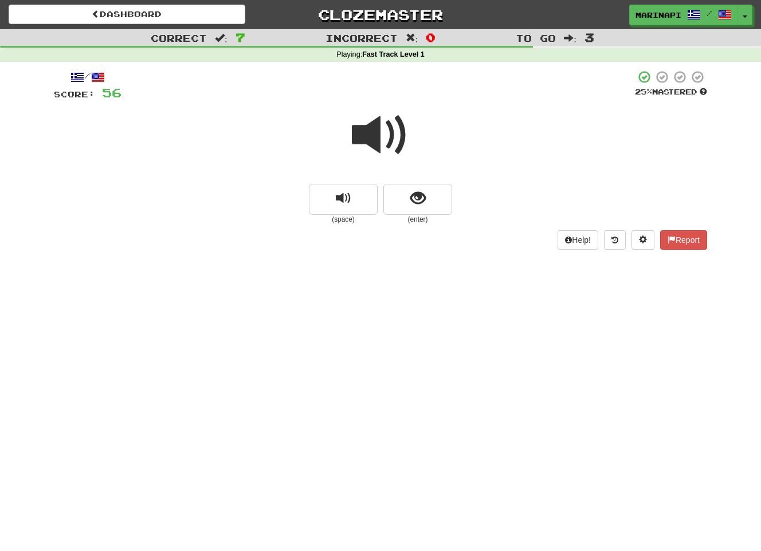
click at [391, 139] on span at bounding box center [380, 135] width 57 height 57
click at [399, 189] on button "show sentence" at bounding box center [417, 199] width 69 height 31
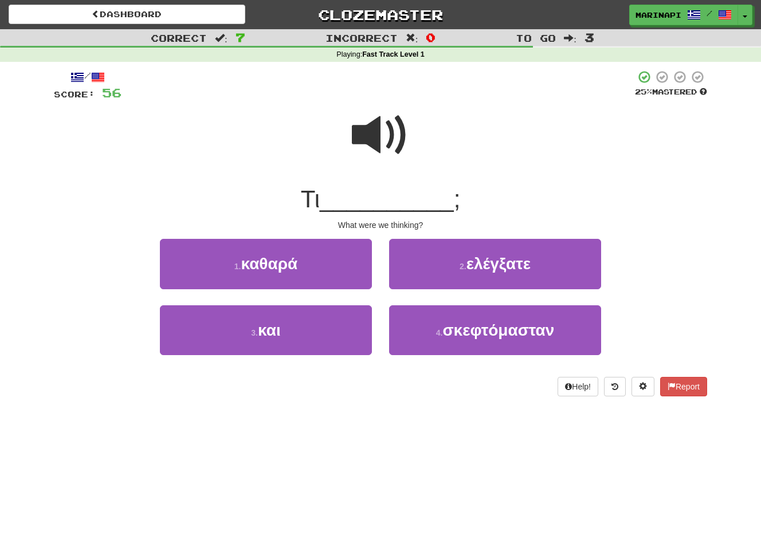
click at [387, 132] on span at bounding box center [380, 135] width 57 height 57
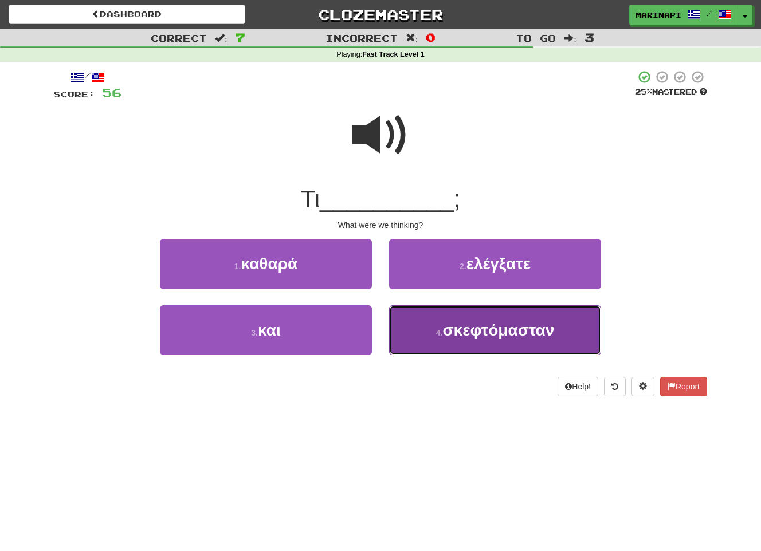
click at [433, 307] on button "4 . σκεφτόμασταν" at bounding box center [495, 330] width 212 height 50
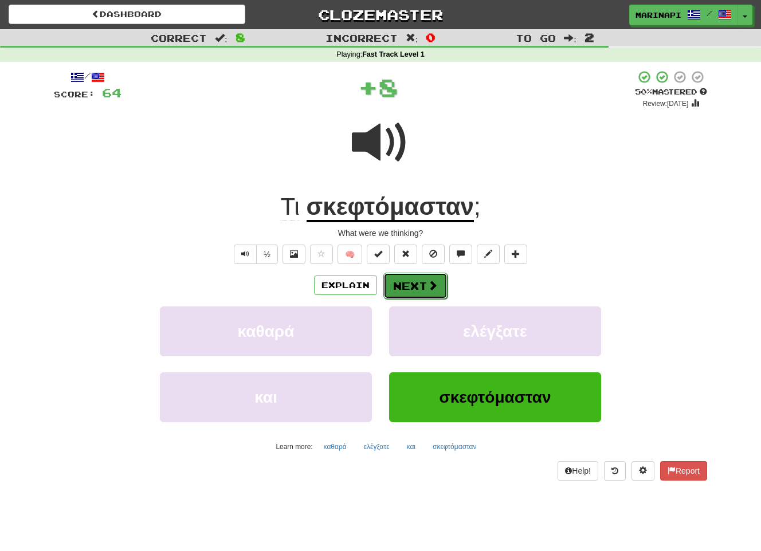
click at [420, 287] on button "Next" at bounding box center [415, 286] width 64 height 26
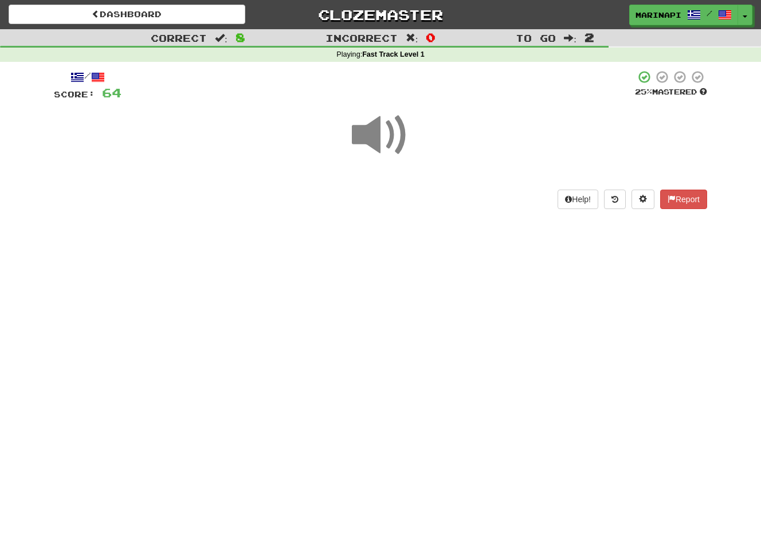
click at [394, 147] on span at bounding box center [380, 135] width 57 height 57
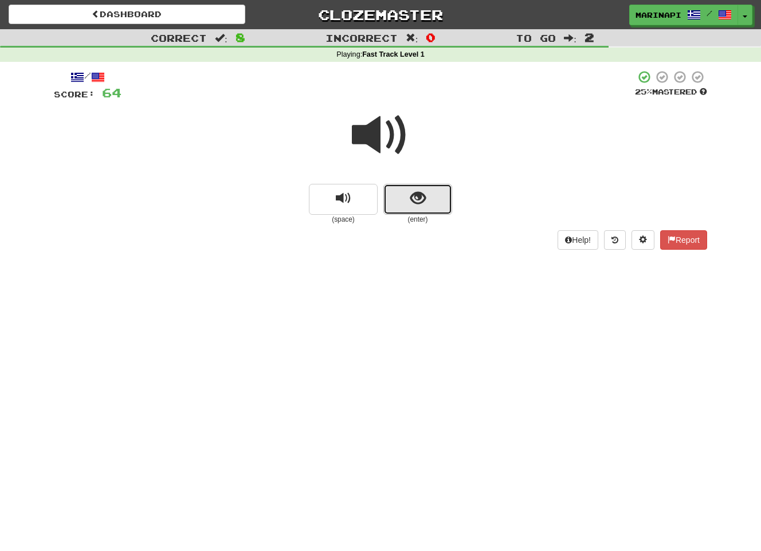
click at [405, 185] on button "show sentence" at bounding box center [417, 199] width 69 height 31
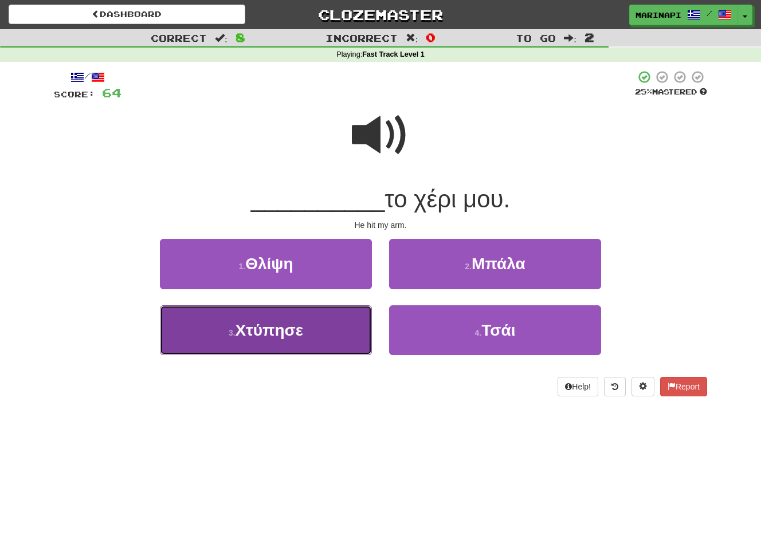
click at [353, 329] on button "3 . Χτύπησε" at bounding box center [266, 330] width 212 height 50
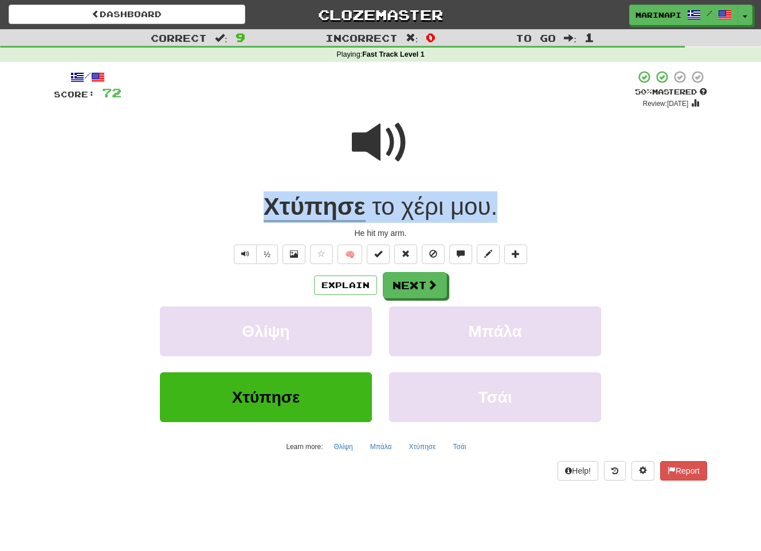
drag, startPoint x: 512, startPoint y: 206, endPoint x: 253, endPoint y: 213, distance: 259.1
click at [253, 213] on div "Χτύπησε το χέρι μου ." at bounding box center [380, 207] width 653 height 32
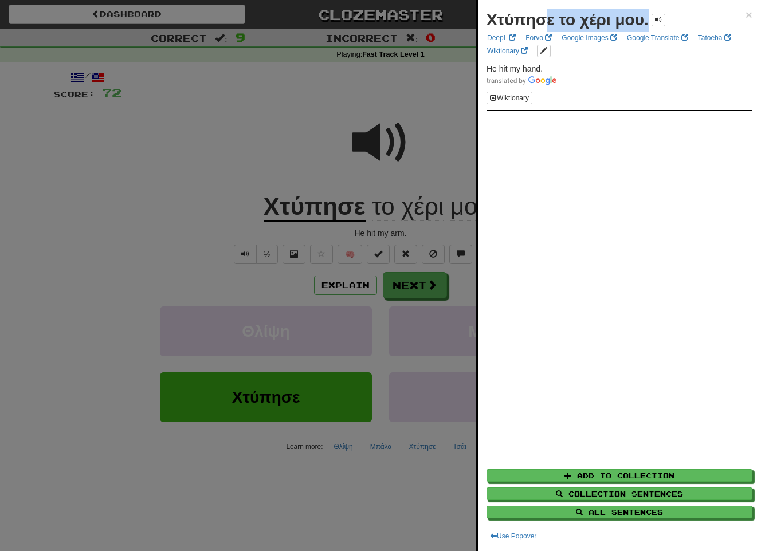
drag, startPoint x: 648, startPoint y: 24, endPoint x: 540, endPoint y: 20, distance: 107.8
click at [540, 20] on div "Χτύπησε το χέρι μου." at bounding box center [576, 20] width 179 height 23
click at [606, 81] on span at bounding box center [620, 80] width 266 height 11
drag, startPoint x: 646, startPoint y: 22, endPoint x: 471, endPoint y: 21, distance: 175.9
click at [471, 21] on body "Dashboard Clozemaster marinapi / Toggle Dropdown Dashboard Leaderboard Activity…" at bounding box center [380, 479] width 761 height 958
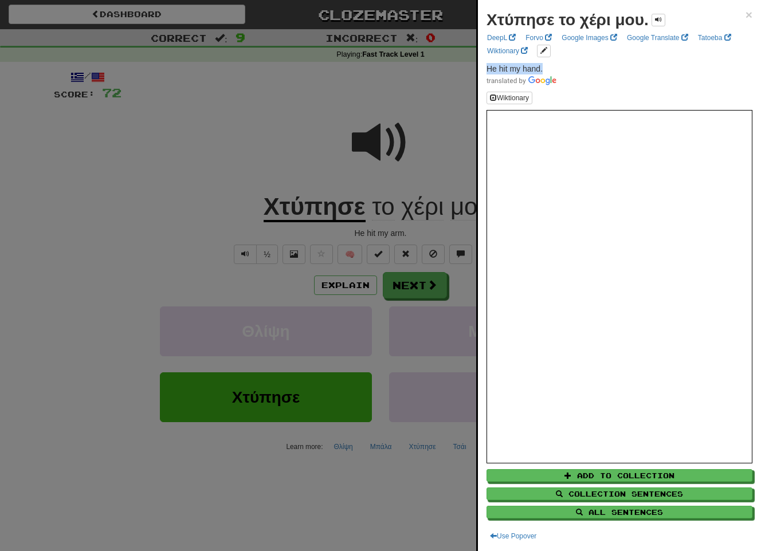
drag, startPoint x: 548, startPoint y: 68, endPoint x: 484, endPoint y: 70, distance: 63.6
click at [484, 70] on div "Χτύπησε το χέρι μου. × DeepL Forvo Google Images Google Translate Tatoeba Wikti…" at bounding box center [619, 275] width 283 height 551
copy span "He hit my hand."
click at [424, 290] on div at bounding box center [380, 275] width 761 height 551
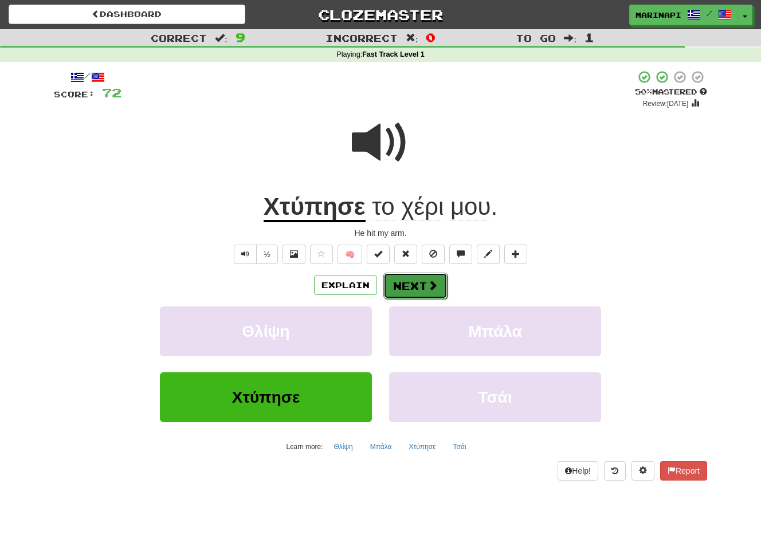
click at [422, 288] on button "Next" at bounding box center [415, 286] width 64 height 26
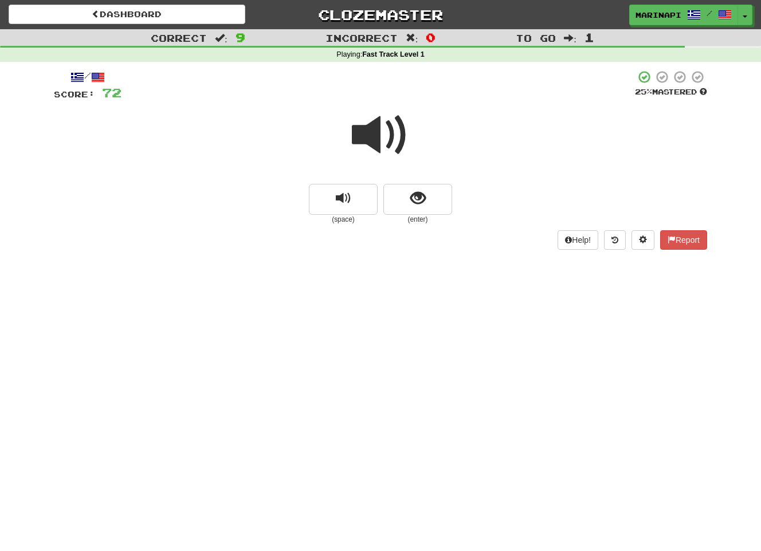
click at [391, 147] on span at bounding box center [380, 135] width 57 height 57
click at [394, 151] on span at bounding box center [380, 135] width 57 height 57
click at [403, 195] on button "show sentence" at bounding box center [417, 199] width 69 height 31
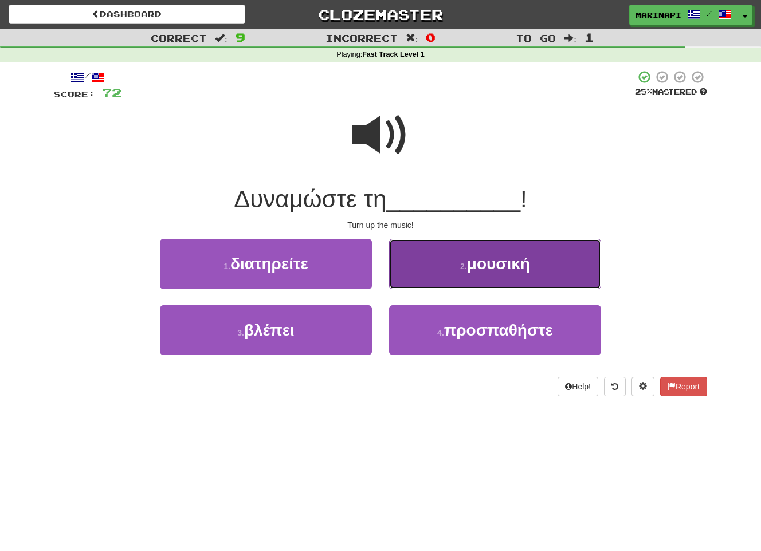
click at [438, 254] on button "2 . μουσική" at bounding box center [495, 264] width 212 height 50
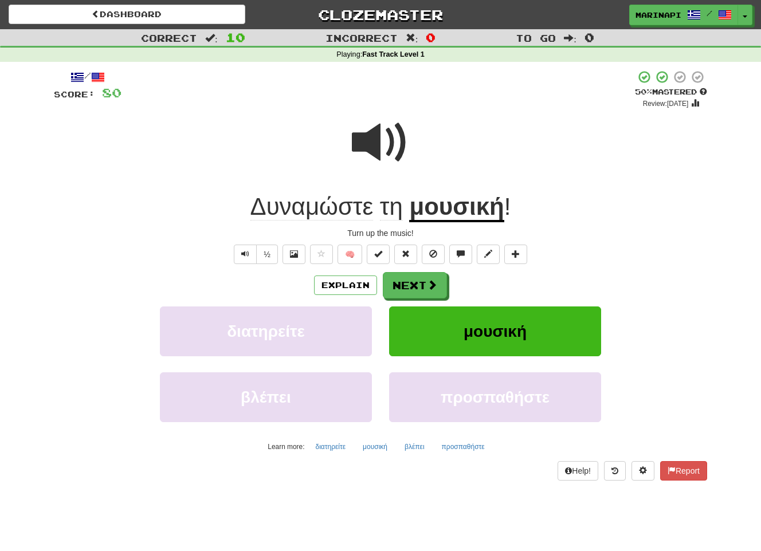
click at [519, 208] on div "Δυναμώστε τη μουσική !" at bounding box center [380, 207] width 653 height 32
click at [373, 151] on span at bounding box center [380, 142] width 57 height 57
click at [373, 160] on span at bounding box center [380, 142] width 57 height 57
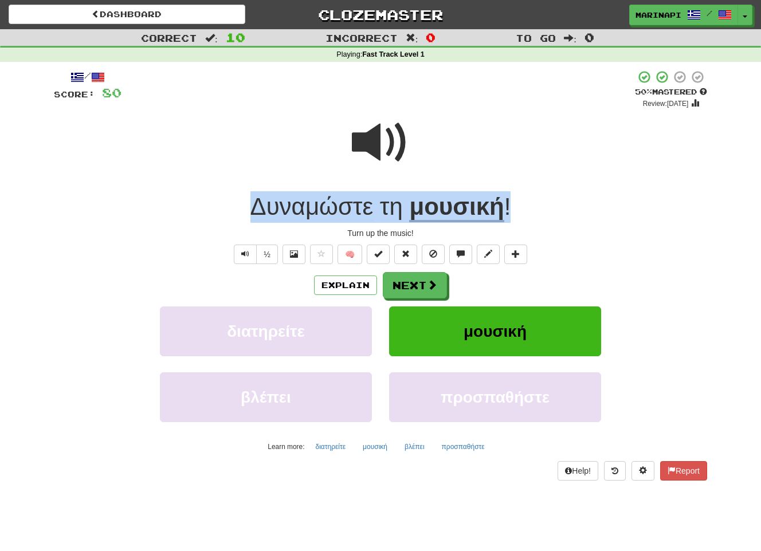
drag, startPoint x: 522, startPoint y: 203, endPoint x: 230, endPoint y: 207, distance: 291.2
click at [230, 207] on div "Δυναμώστε τη μουσική !" at bounding box center [380, 207] width 653 height 32
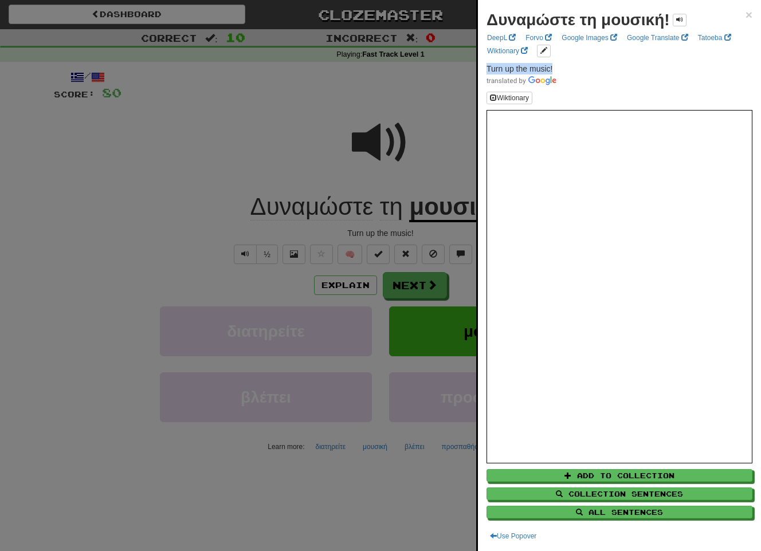
drag, startPoint x: 576, startPoint y: 64, endPoint x: 479, endPoint y: 68, distance: 96.9
click at [479, 68] on div "Δυναμώστε τη μουσική! × DeepL Forvo Google Images Google Translate Tatoeba Wikt…" at bounding box center [619, 275] width 283 height 551
copy span "Turn up the music!"
click at [746, 17] on span "×" at bounding box center [749, 14] width 7 height 13
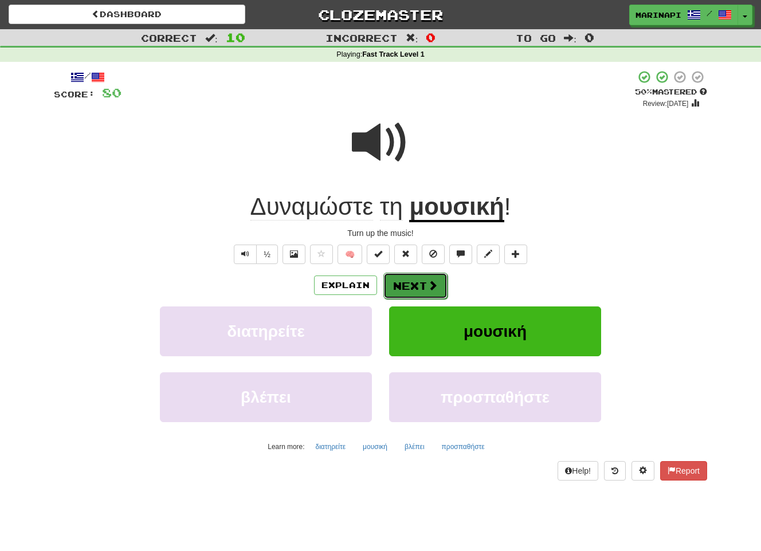
click at [430, 281] on span at bounding box center [433, 285] width 10 height 10
